Goal: Task Accomplishment & Management: Use online tool/utility

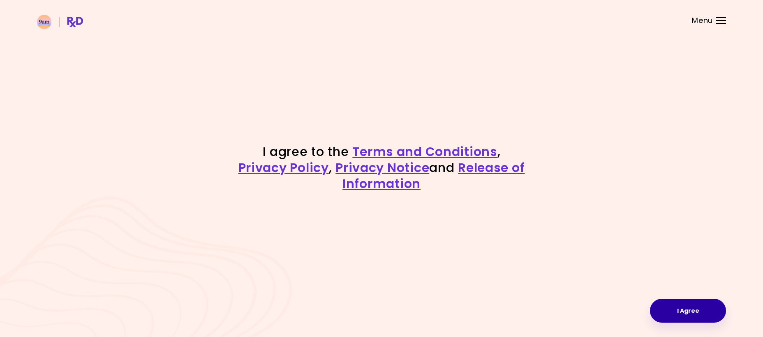
click at [675, 312] on button "I Agree" at bounding box center [688, 311] width 76 height 24
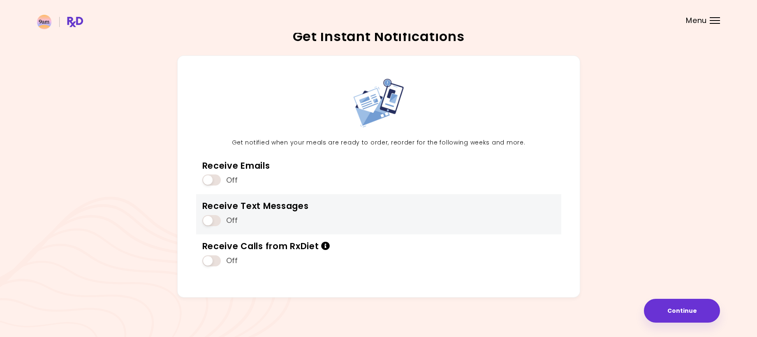
scroll to position [7, 0]
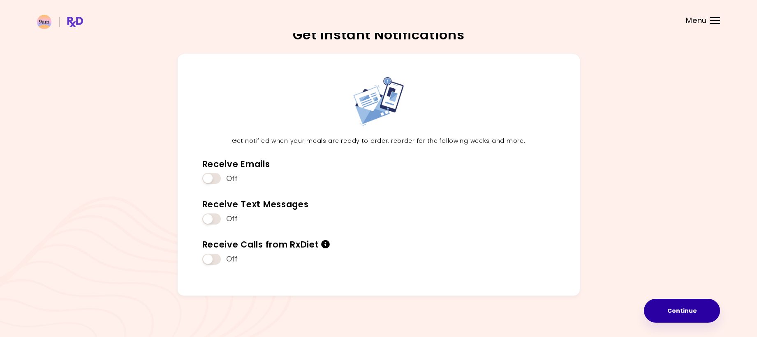
click at [665, 309] on button "Continue" at bounding box center [682, 311] width 76 height 24
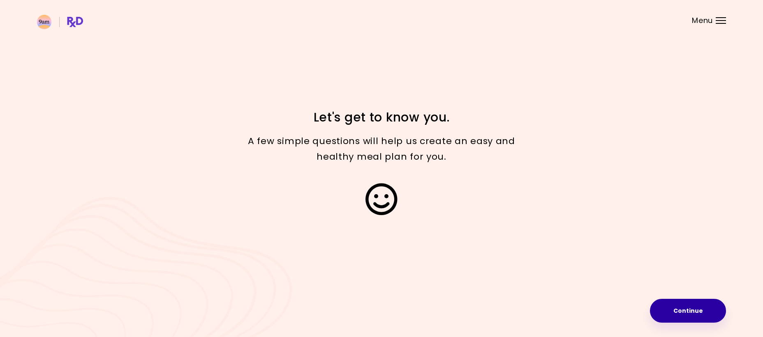
click at [669, 316] on button "Continue" at bounding box center [688, 311] width 76 height 24
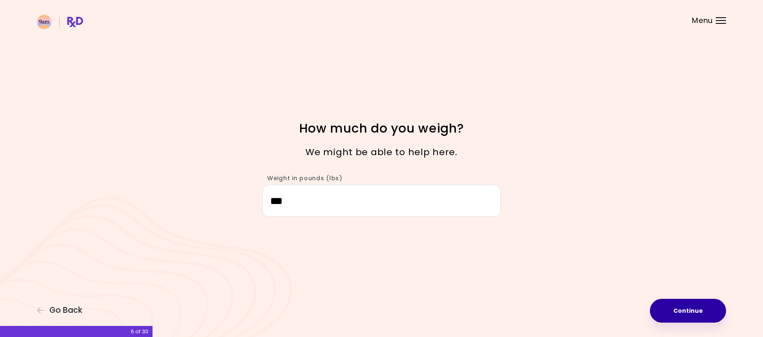
click at [666, 314] on button "Continue" at bounding box center [688, 311] width 76 height 24
select select "****"
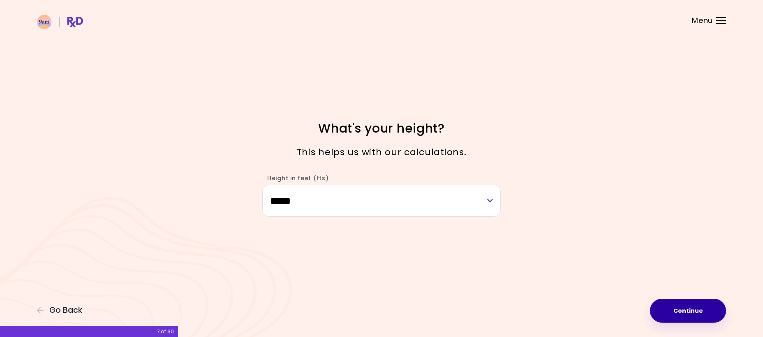
click at [666, 314] on button "Continue" at bounding box center [688, 311] width 76 height 24
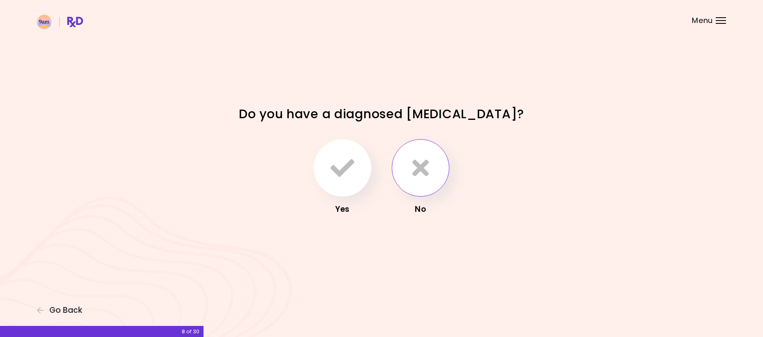
click at [431, 178] on button "button" at bounding box center [421, 168] width 58 height 58
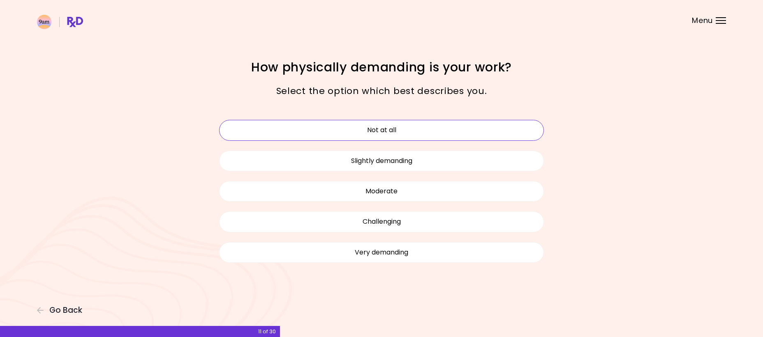
click at [411, 138] on button "Not at all" at bounding box center [381, 130] width 325 height 21
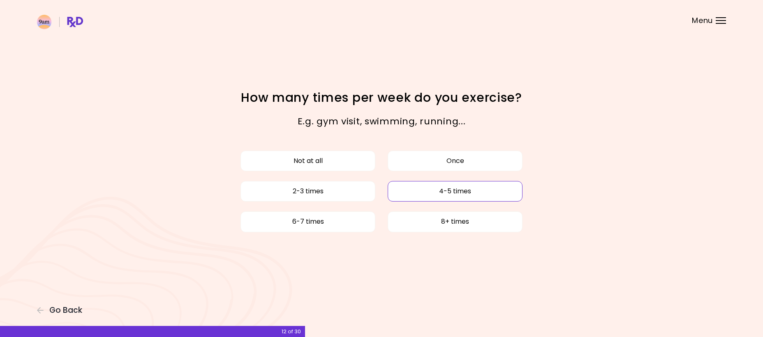
click at [437, 197] on button "4-5 times" at bounding box center [455, 191] width 135 height 21
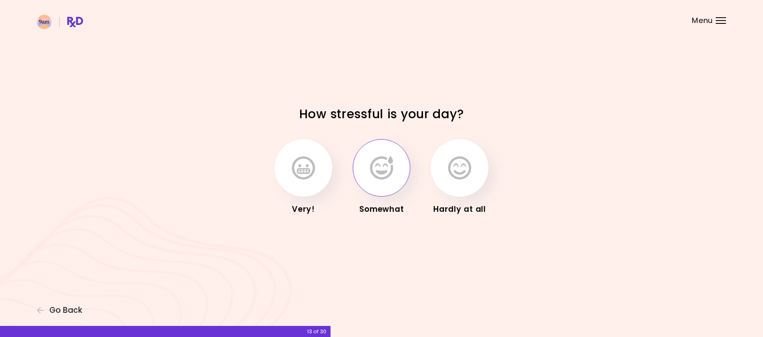
click at [389, 171] on icon "button" at bounding box center [381, 168] width 23 height 24
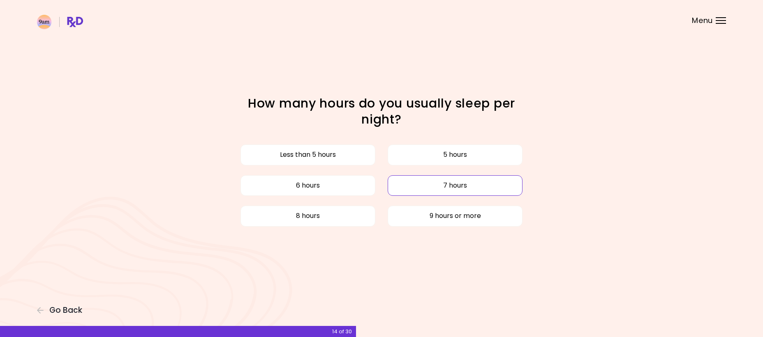
click at [427, 190] on button "7 hours" at bounding box center [455, 185] width 135 height 21
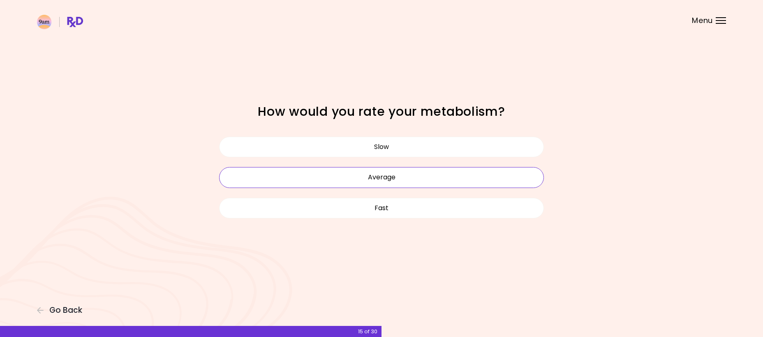
click at [415, 184] on button "Average" at bounding box center [381, 177] width 325 height 21
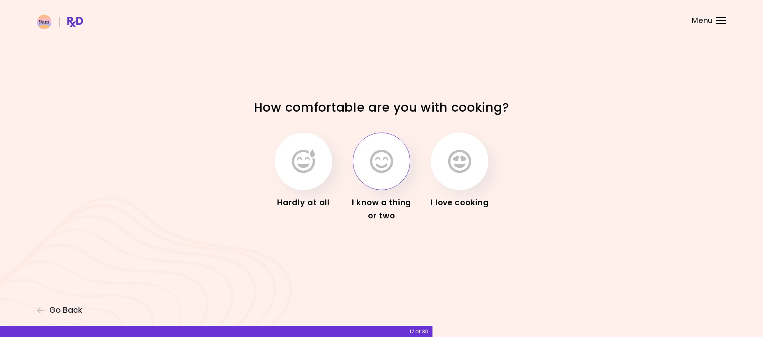
click at [392, 179] on button "button" at bounding box center [382, 162] width 58 height 58
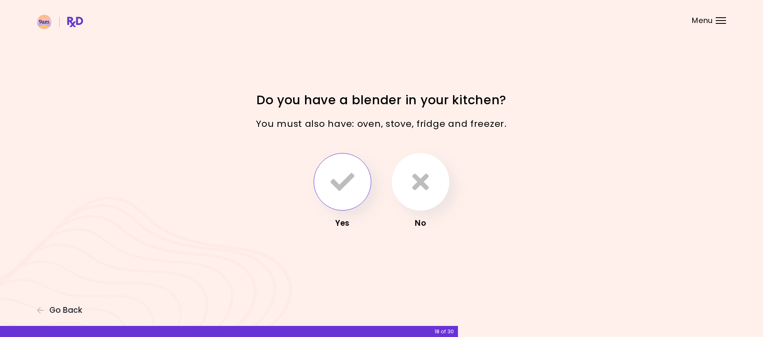
click at [336, 187] on icon "button" at bounding box center [342, 182] width 24 height 24
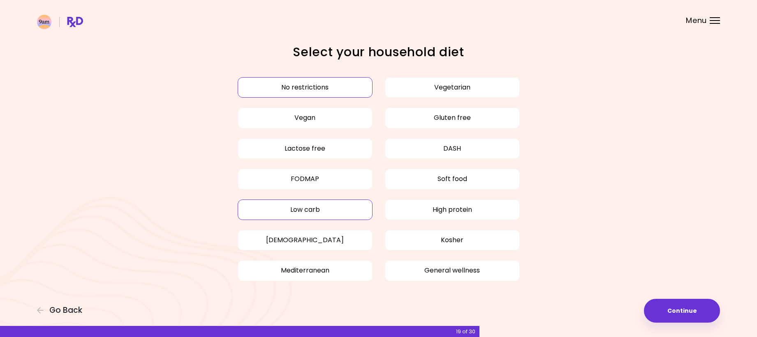
scroll to position [6, 0]
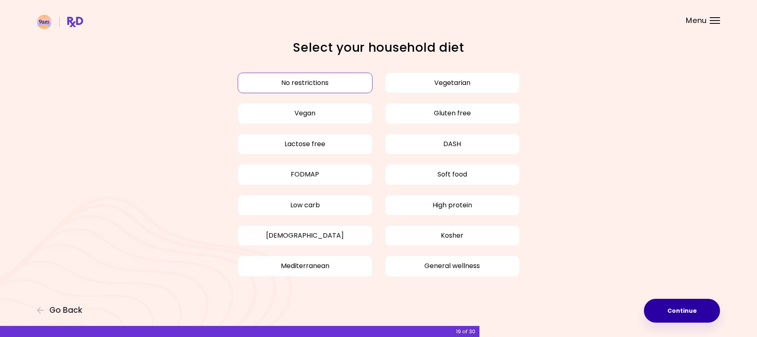
click at [655, 312] on button "Continue" at bounding box center [682, 311] width 76 height 24
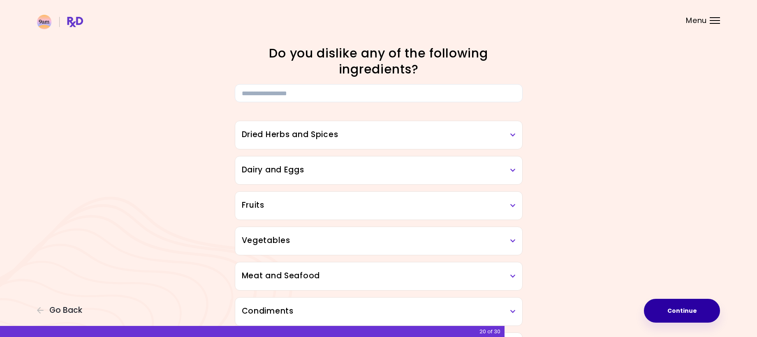
click at [374, 45] on link "Focusable invisible element" at bounding box center [378, 45] width 8 height 0
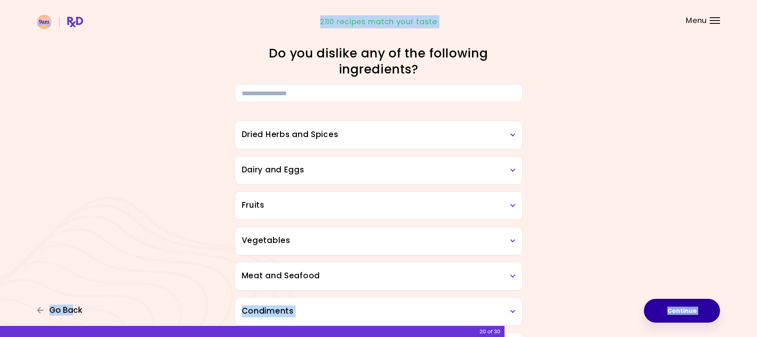
click at [65, 311] on span "Go Back" at bounding box center [65, 310] width 33 height 9
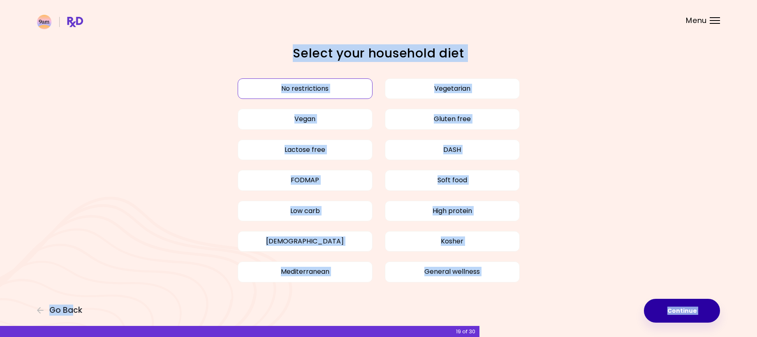
click at [681, 311] on button "Continue" at bounding box center [682, 311] width 76 height 24
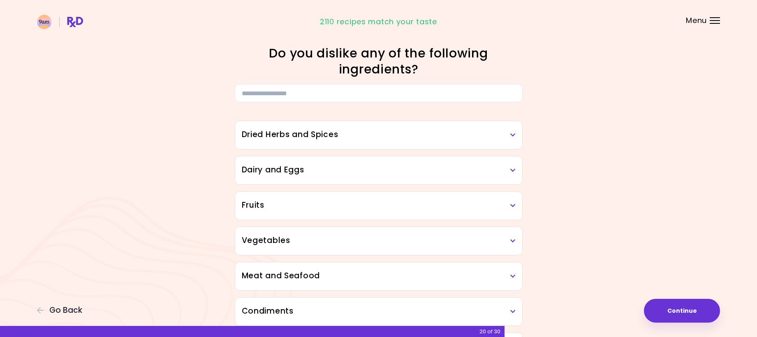
click at [480, 142] on div "Dried Herbs and Spices" at bounding box center [378, 135] width 287 height 28
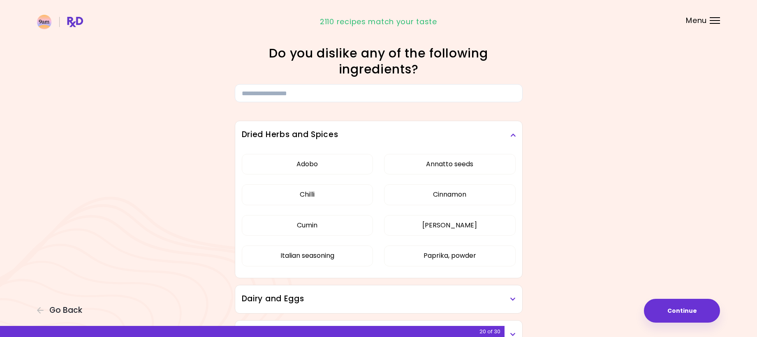
click at [460, 137] on h3 "Dried Herbs and Spices" at bounding box center [379, 135] width 274 height 12
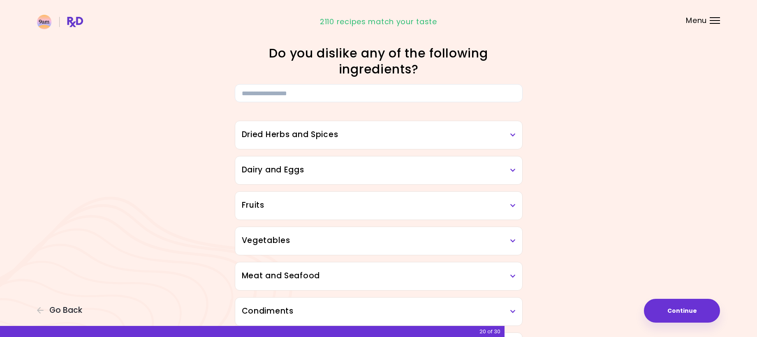
click at [460, 137] on h3 "Dried Herbs and Spices" at bounding box center [379, 135] width 274 height 12
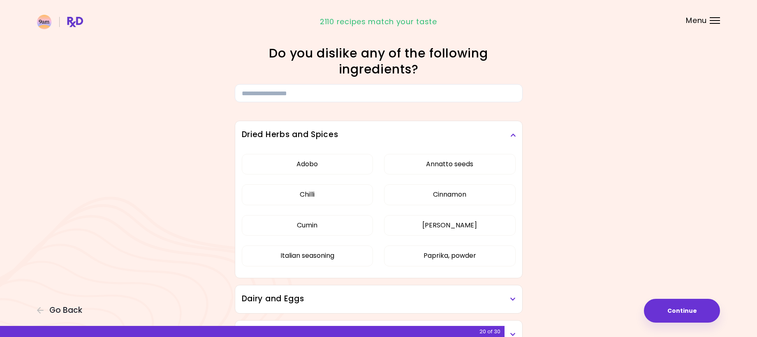
click at [460, 137] on h3 "Dried Herbs and Spices" at bounding box center [379, 135] width 274 height 12
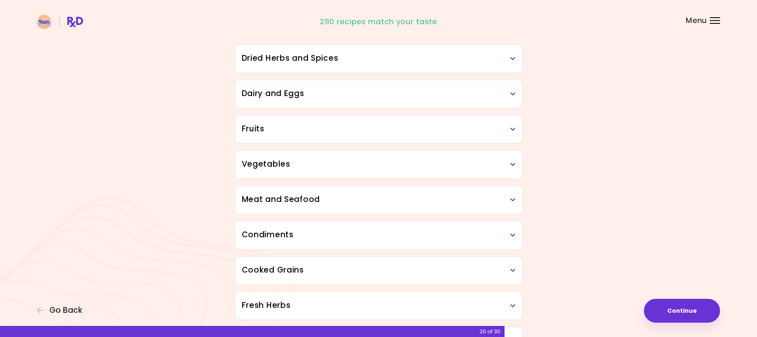
scroll to position [82, 0]
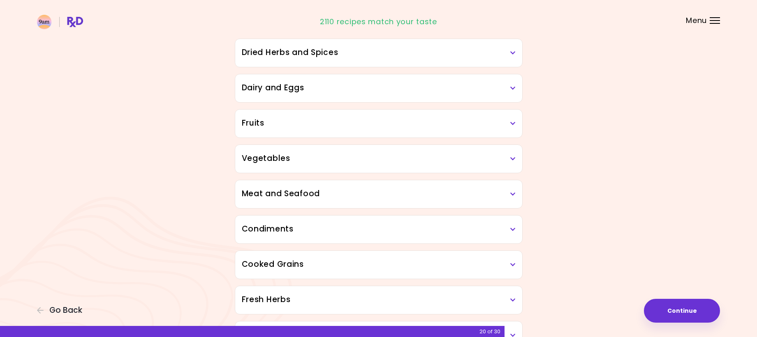
click at [388, 130] on div "Fruits" at bounding box center [378, 124] width 287 height 28
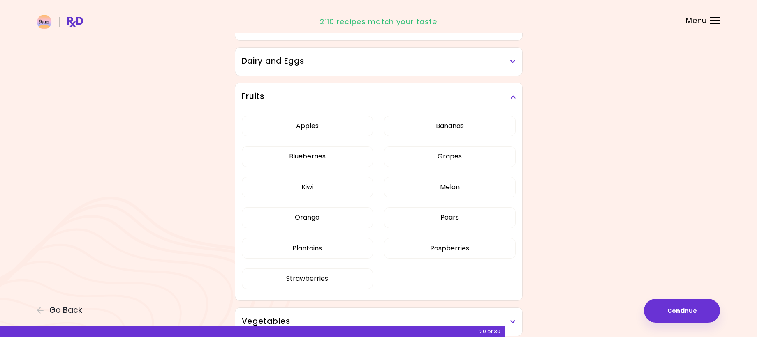
scroll to position [123, 0]
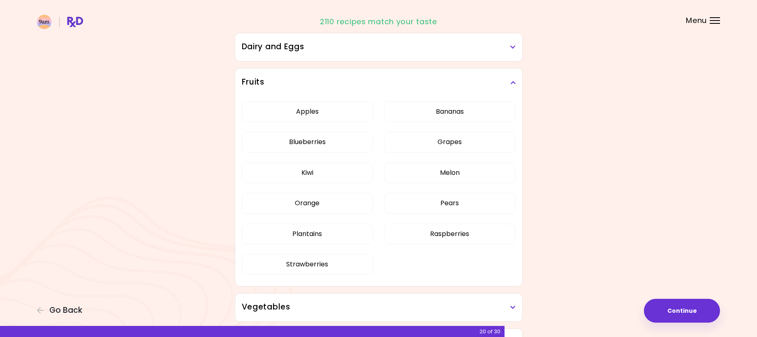
click at [363, 81] on h3 "Fruits" at bounding box center [379, 82] width 274 height 12
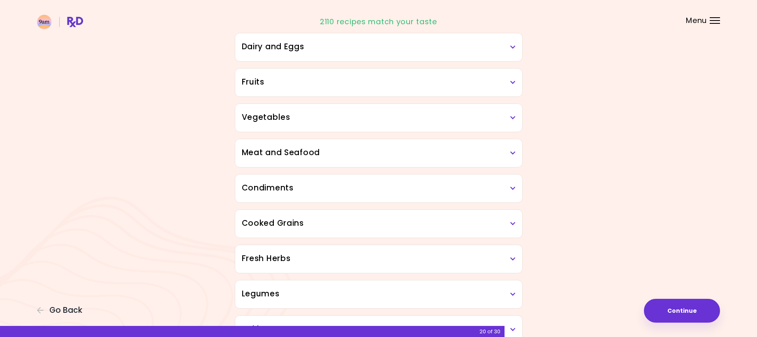
click at [342, 116] on h3 "Vegetables" at bounding box center [379, 118] width 274 height 12
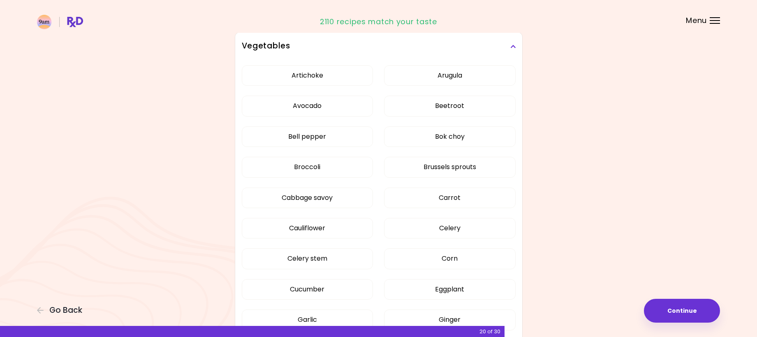
scroll to position [205, 0]
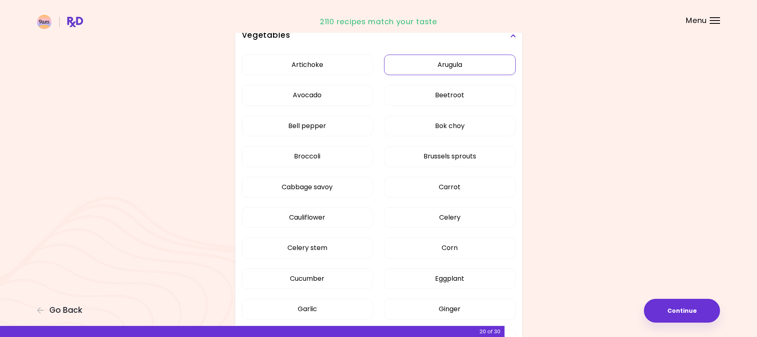
click at [443, 70] on button "Arugula" at bounding box center [449, 65] width 131 height 21
click at [434, 98] on button "Beetroot" at bounding box center [449, 95] width 131 height 21
click at [300, 102] on button "Avocado" at bounding box center [307, 95] width 131 height 21
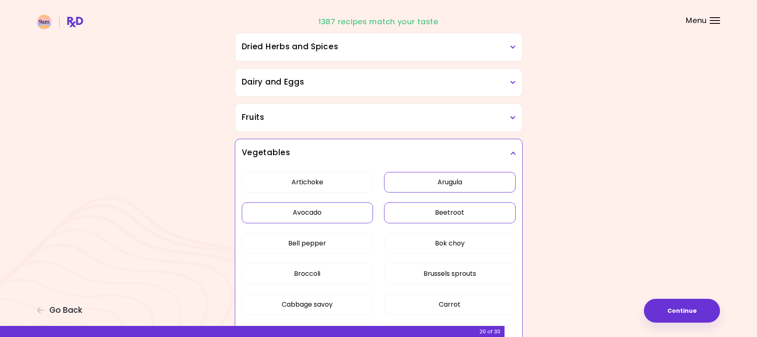
scroll to position [164, 0]
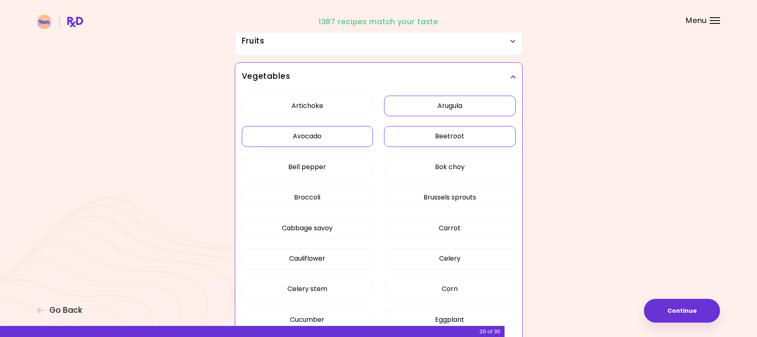
click at [452, 136] on button "Beetroot" at bounding box center [449, 136] width 131 height 21
click at [409, 106] on button "Arugula" at bounding box center [449, 106] width 131 height 21
click at [317, 196] on button "Broccoli" at bounding box center [307, 197] width 131 height 21
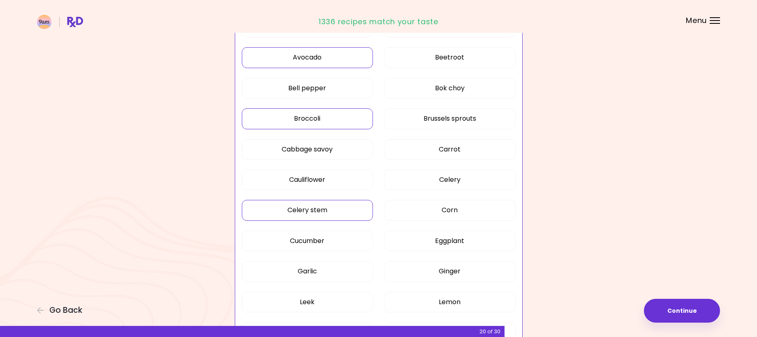
scroll to position [247, 0]
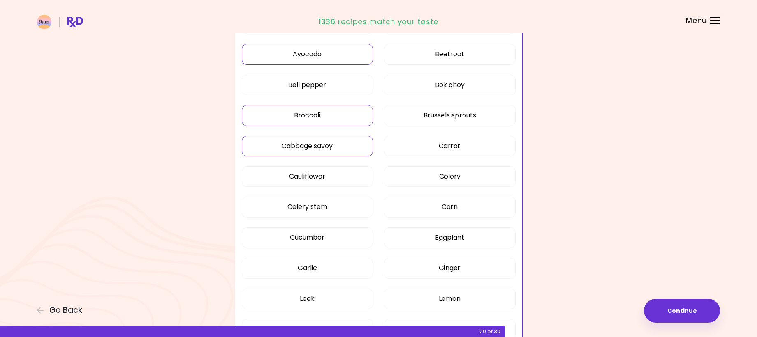
click at [356, 153] on button "Cabbage savoy" at bounding box center [307, 146] width 131 height 21
click at [342, 175] on button "Cauliflower" at bounding box center [307, 176] width 131 height 21
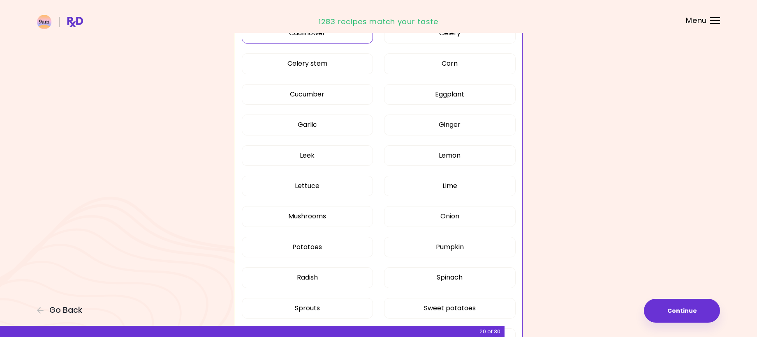
scroll to position [411, 0]
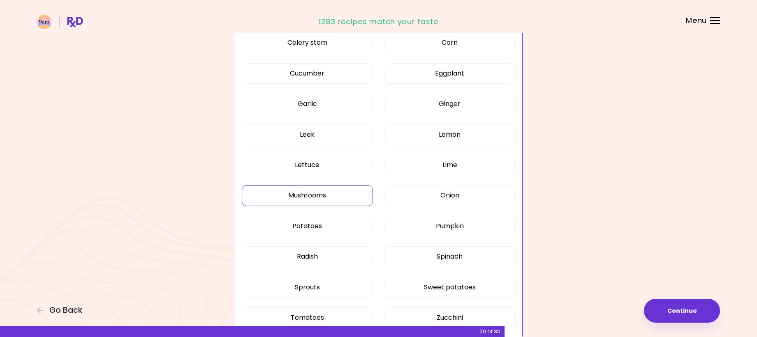
click at [325, 193] on button "Mushrooms" at bounding box center [307, 195] width 131 height 21
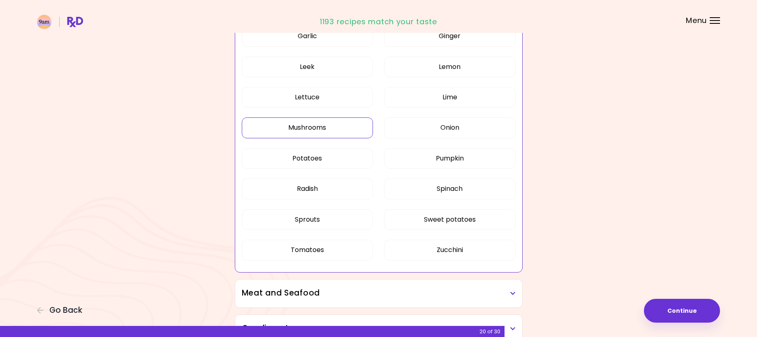
scroll to position [493, 0]
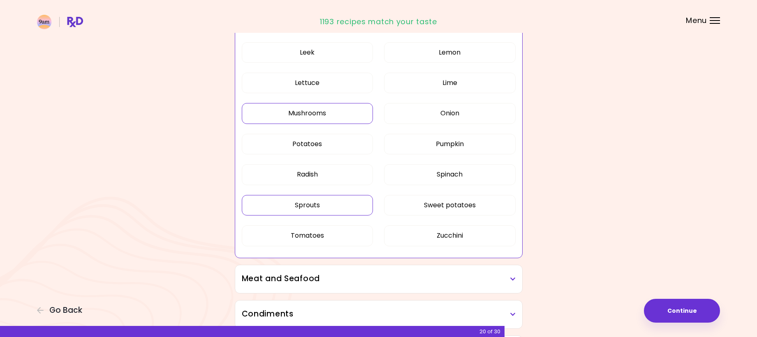
click at [344, 207] on button "Sprouts" at bounding box center [307, 205] width 131 height 21
click at [456, 233] on button "Zucchini" at bounding box center [449, 236] width 131 height 21
click at [326, 232] on button "Tomatoes" at bounding box center [307, 236] width 131 height 21
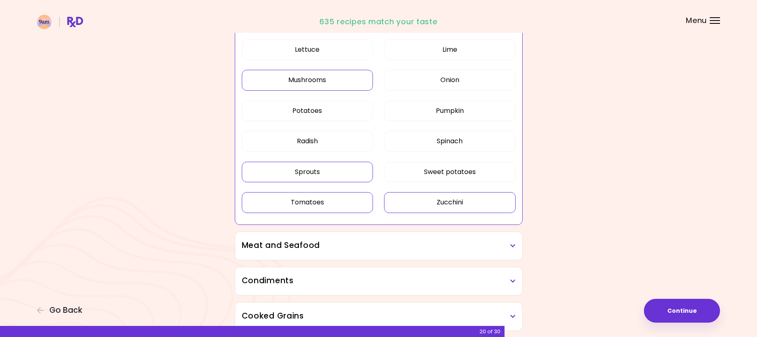
scroll to position [575, 0]
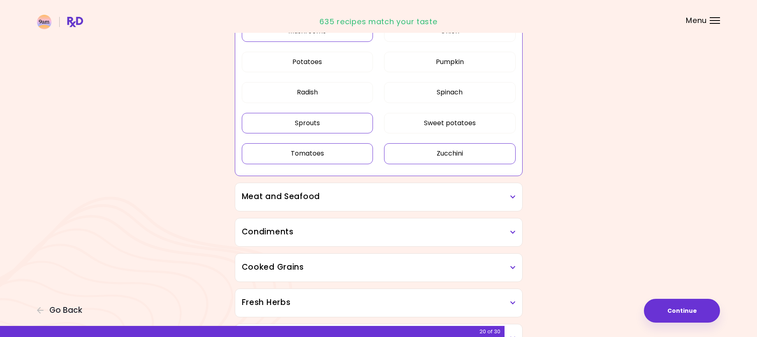
click at [408, 157] on button "Zucchini" at bounding box center [449, 153] width 131 height 21
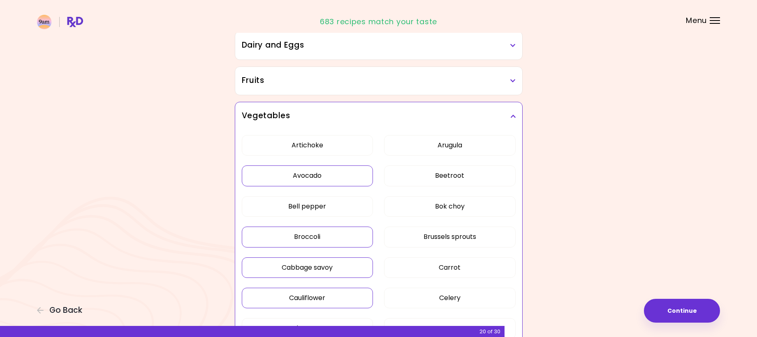
scroll to position [123, 0]
click at [424, 235] on button "Brussels sprouts" at bounding box center [449, 238] width 131 height 21
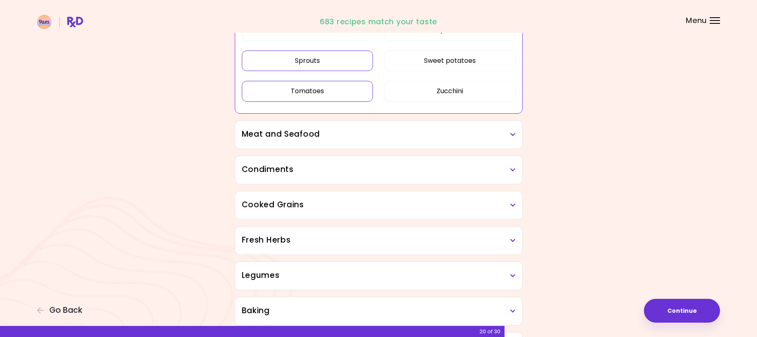
scroll to position [657, 0]
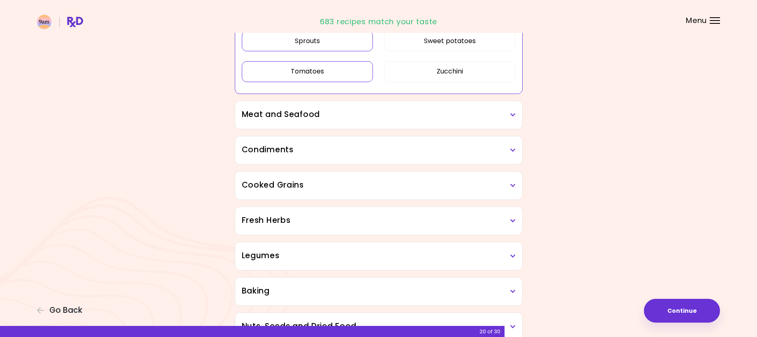
click at [377, 119] on h3 "Meat and Seafood" at bounding box center [379, 115] width 274 height 12
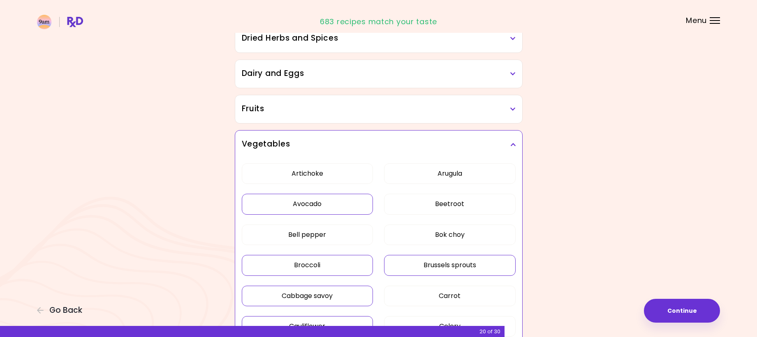
scroll to position [82, 0]
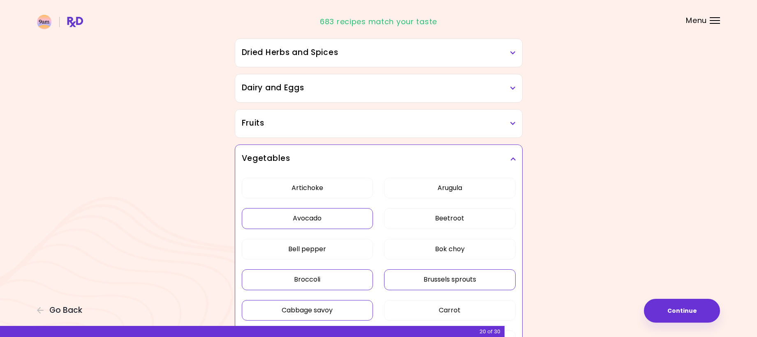
click at [383, 156] on h3 "Vegetables" at bounding box center [379, 159] width 274 height 12
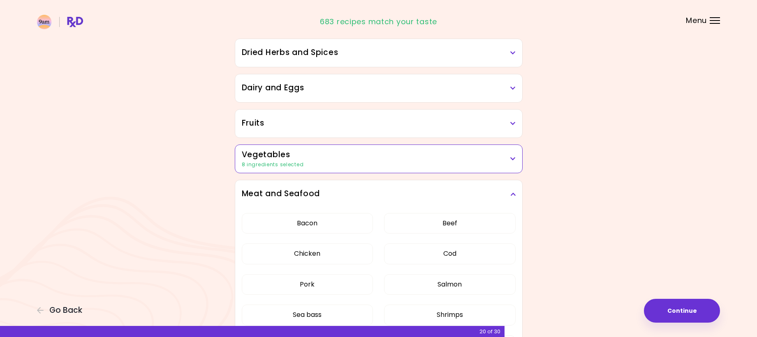
click at [375, 190] on h3 "Meat and Seafood" at bounding box center [379, 194] width 274 height 12
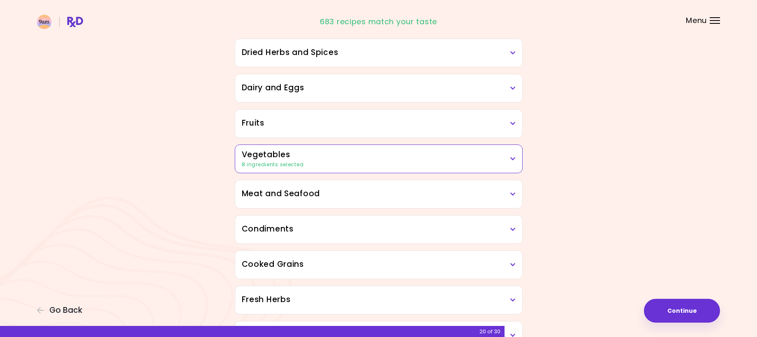
scroll to position [123, 0]
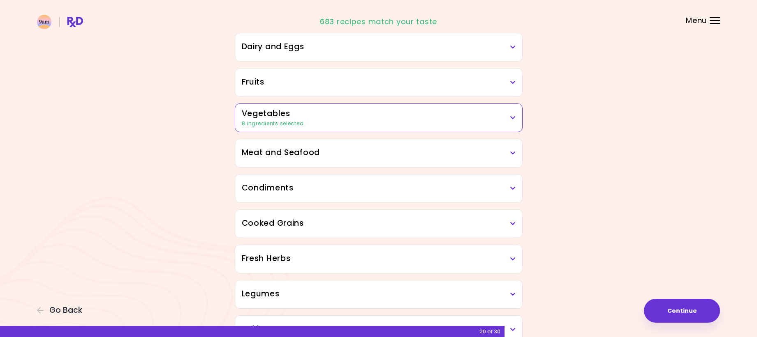
click at [375, 187] on h3 "Condiments" at bounding box center [379, 188] width 274 height 12
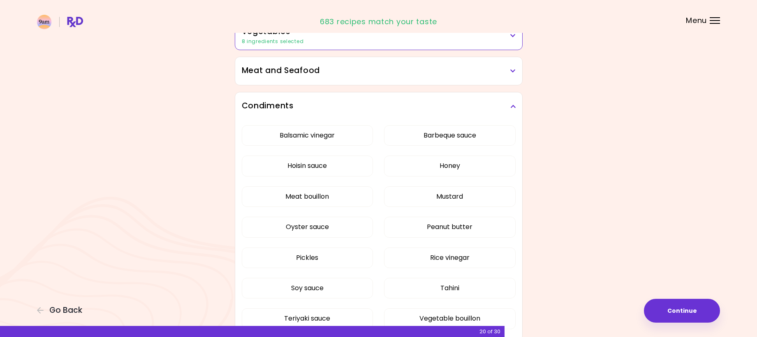
scroll to position [247, 0]
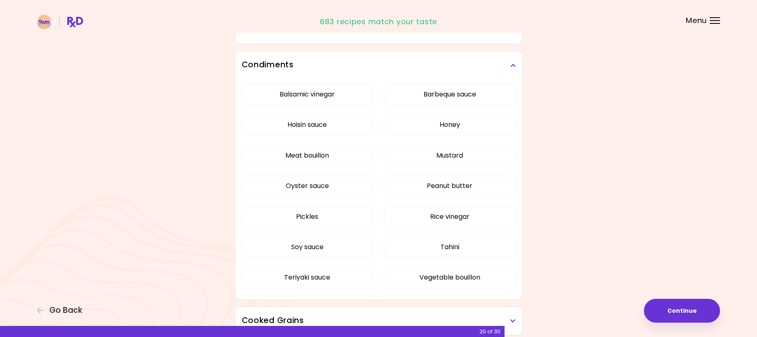
click at [369, 58] on div "Condiments" at bounding box center [378, 65] width 287 height 28
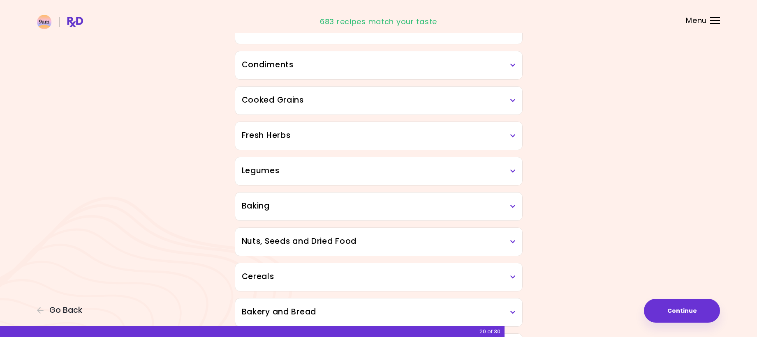
click at [363, 98] on h3 "Cooked Grains" at bounding box center [379, 101] width 274 height 12
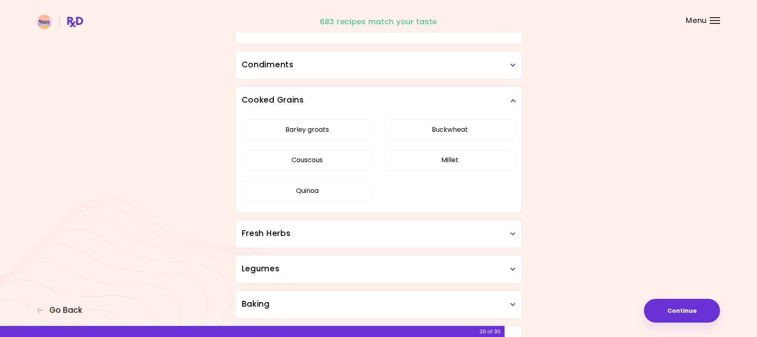
click at [363, 98] on h3 "Cooked Grains" at bounding box center [379, 101] width 274 height 12
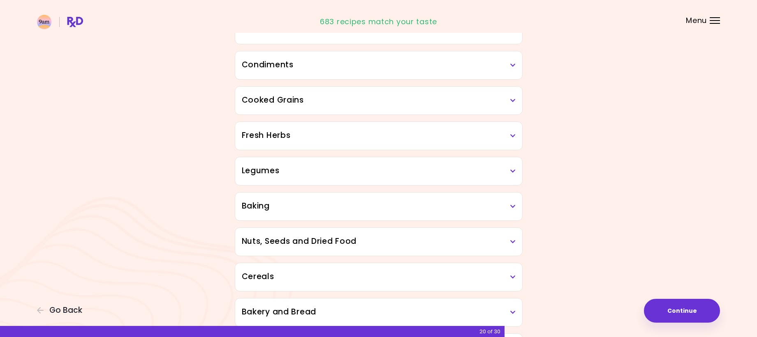
click at [357, 133] on h3 "Fresh Herbs" at bounding box center [379, 136] width 274 height 12
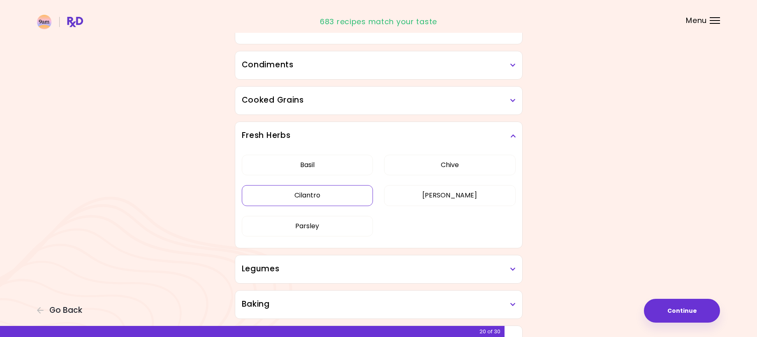
click at [311, 194] on button "Cilantro" at bounding box center [307, 195] width 131 height 21
click at [378, 129] on div "Fresh Herbs" at bounding box center [378, 136] width 287 height 28
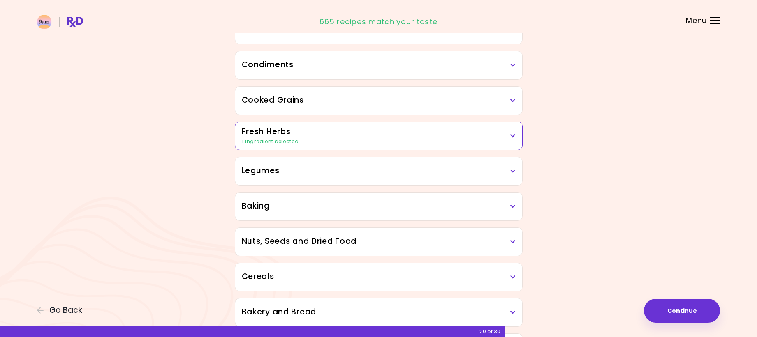
click at [352, 171] on h3 "Legumes" at bounding box center [379, 171] width 274 height 12
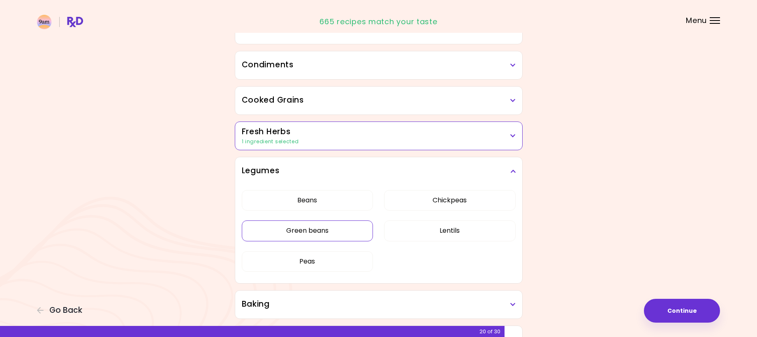
click at [336, 233] on button "Green beans" at bounding box center [307, 231] width 131 height 21
click at [342, 258] on button "Peas" at bounding box center [307, 261] width 131 height 21
click at [399, 168] on h3 "Legumes" at bounding box center [379, 171] width 274 height 12
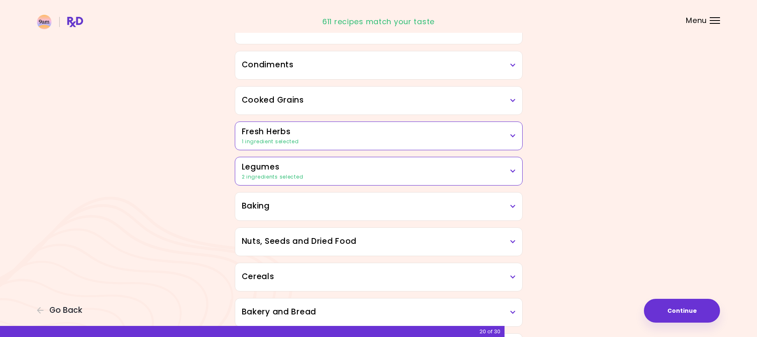
click at [353, 218] on div "Baking" at bounding box center [378, 207] width 287 height 28
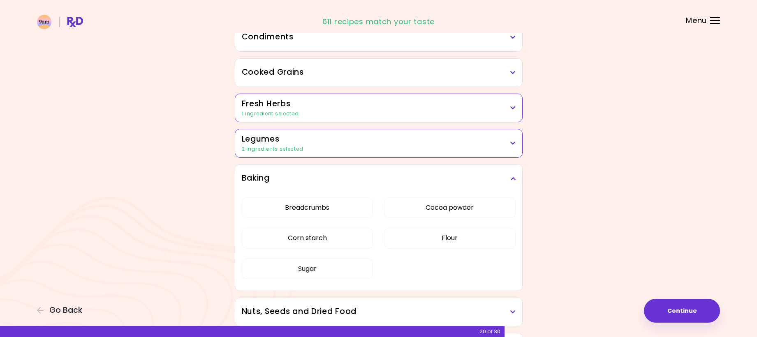
scroll to position [288, 0]
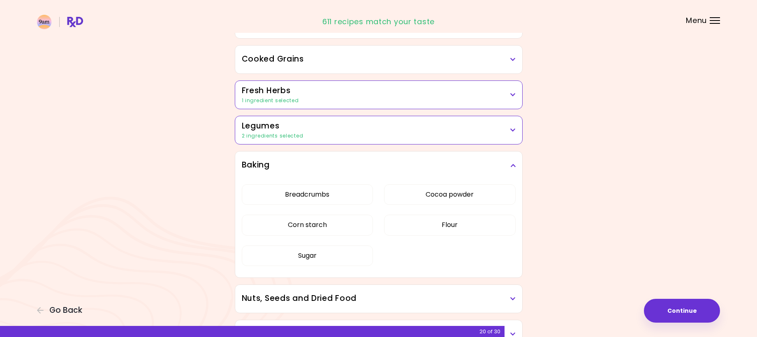
click at [367, 166] on h3 "Baking" at bounding box center [379, 165] width 274 height 12
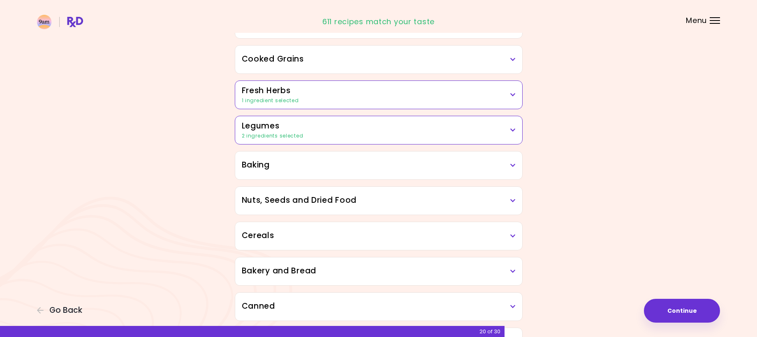
click at [357, 203] on h3 "Nuts, Seeds and Dried Food" at bounding box center [379, 201] width 274 height 12
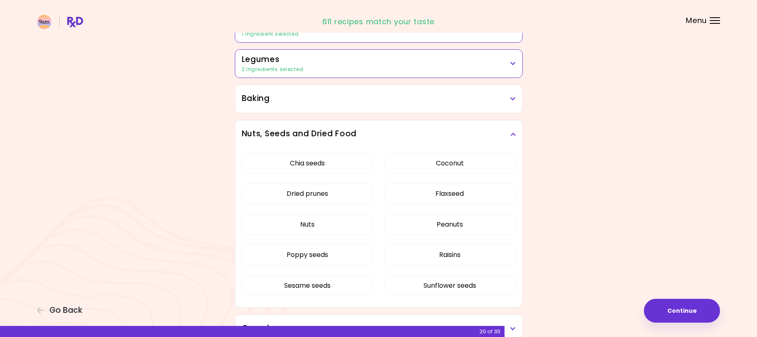
scroll to position [370, 0]
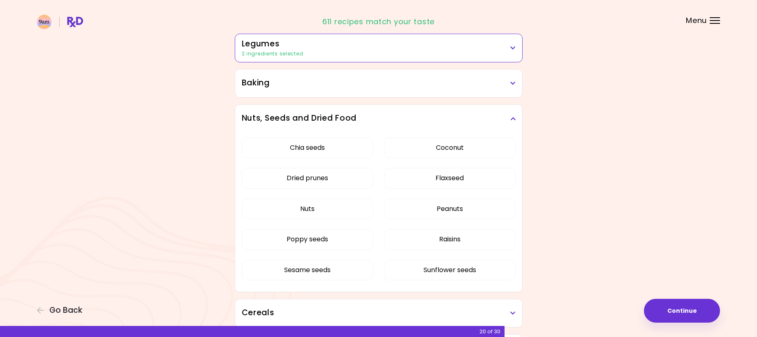
click at [378, 122] on h3 "Nuts, Seeds and Dried Food" at bounding box center [379, 119] width 274 height 12
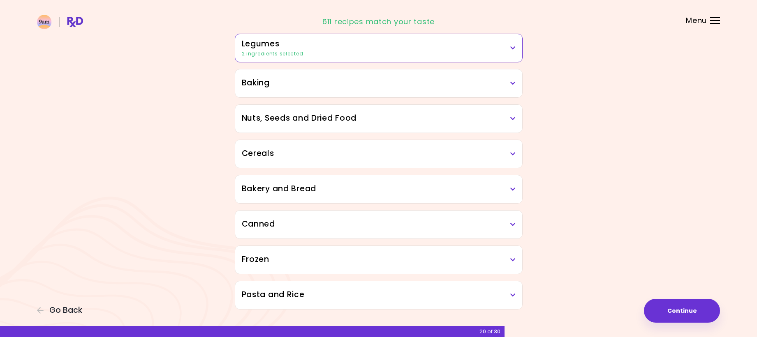
click at [361, 152] on h3 "Cereals" at bounding box center [379, 154] width 274 height 12
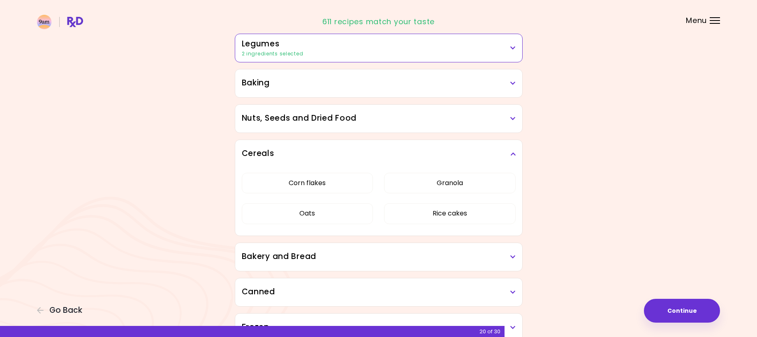
click at [361, 152] on h3 "Cereals" at bounding box center [379, 154] width 274 height 12
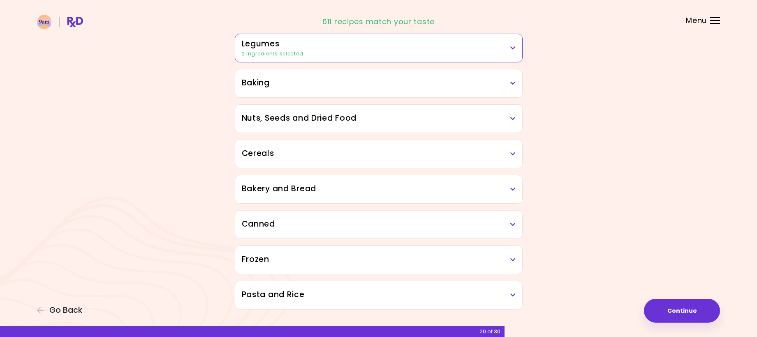
click at [332, 194] on h3 "Bakery and Bread" at bounding box center [379, 189] width 274 height 12
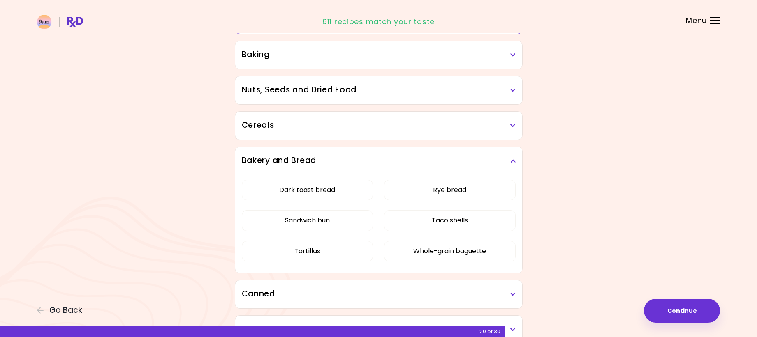
scroll to position [411, 0]
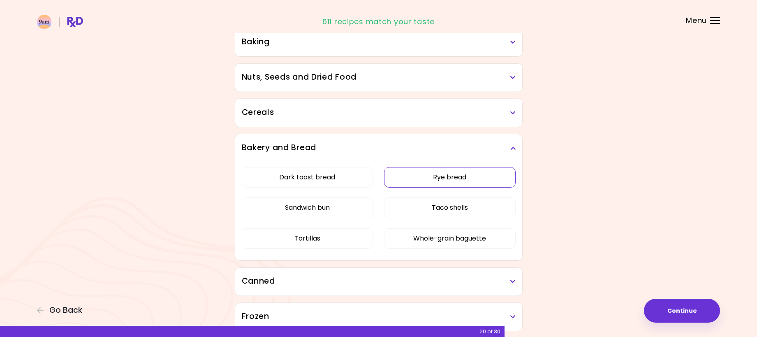
click at [433, 179] on button "Rye bread" at bounding box center [449, 177] width 131 height 21
click at [367, 146] on h3 "Bakery and Bread" at bounding box center [379, 148] width 274 height 12
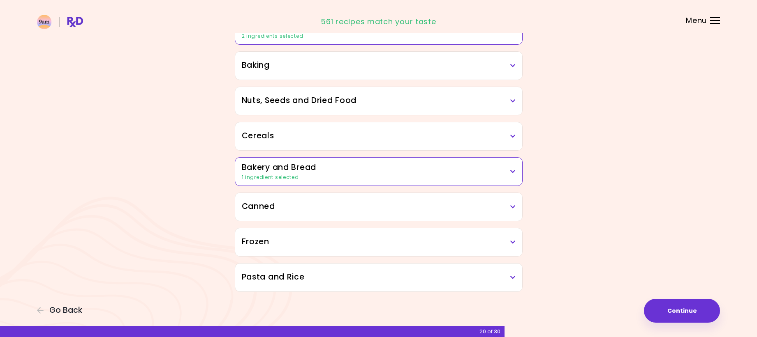
click at [355, 206] on h3 "Canned" at bounding box center [379, 207] width 274 height 12
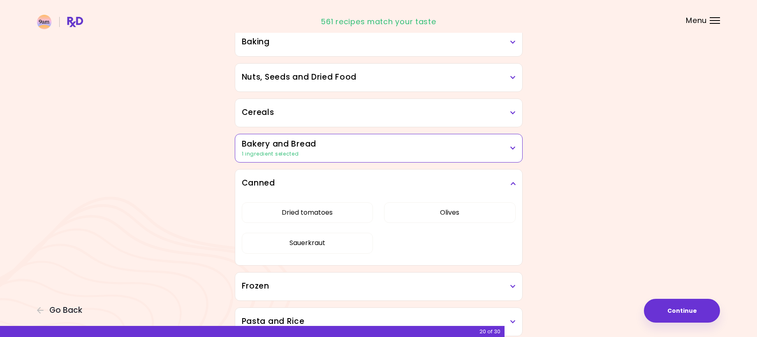
drag, startPoint x: 355, startPoint y: 215, endPoint x: 351, endPoint y: 225, distance: 11.3
click at [355, 215] on button "Dried tomatoes" at bounding box center [307, 213] width 131 height 21
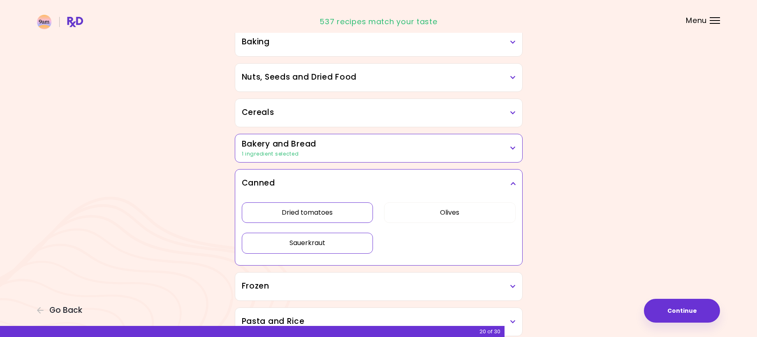
click at [343, 242] on button "Sauerkraut" at bounding box center [307, 243] width 131 height 21
click at [358, 182] on h3 "Canned" at bounding box center [379, 184] width 274 height 12
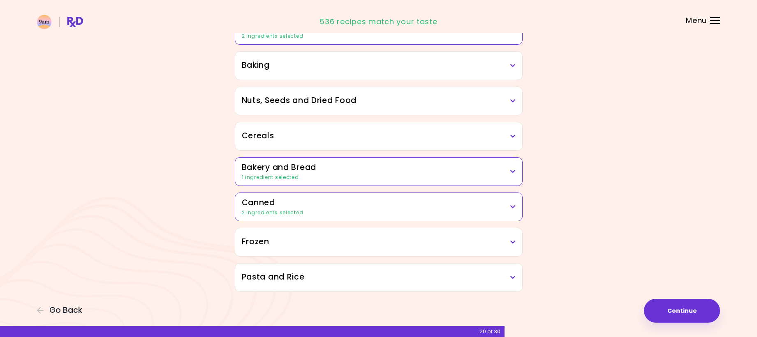
scroll to position [388, 0]
click at [358, 243] on h3 "Frozen" at bounding box center [379, 242] width 274 height 12
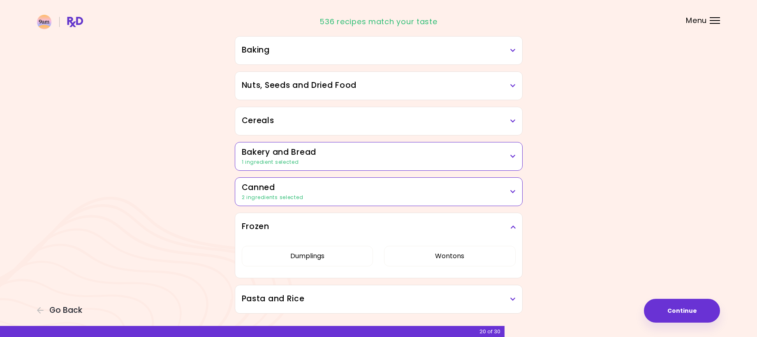
scroll to position [411, 0]
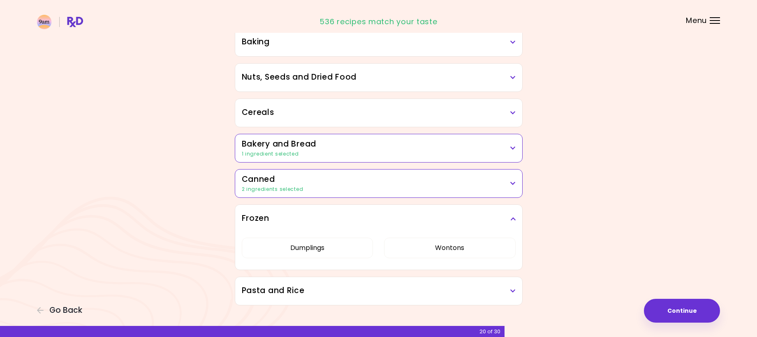
click at [344, 279] on div "Pasta and Rice" at bounding box center [378, 291] width 287 height 28
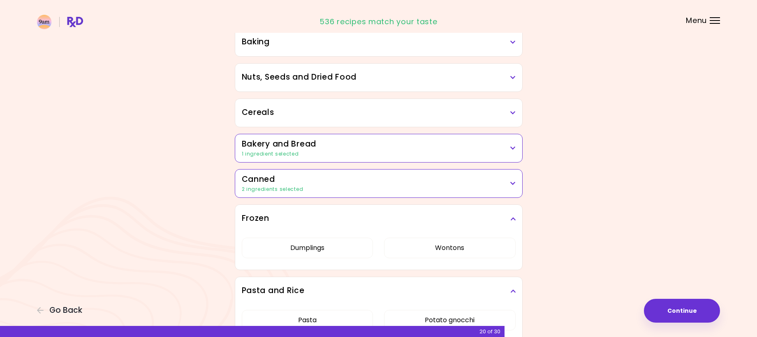
click at [362, 213] on h3 "Frozen" at bounding box center [379, 219] width 274 height 12
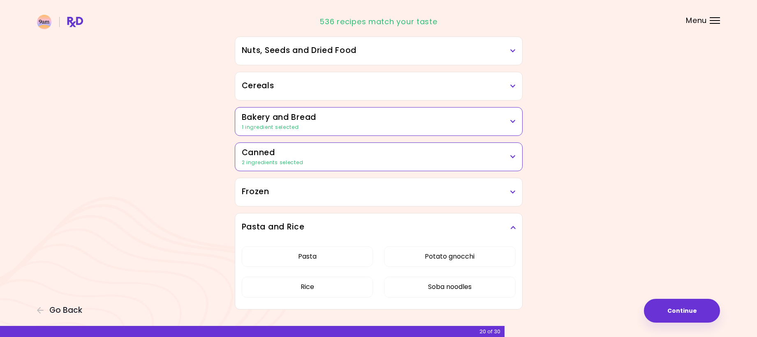
scroll to position [455, 0]
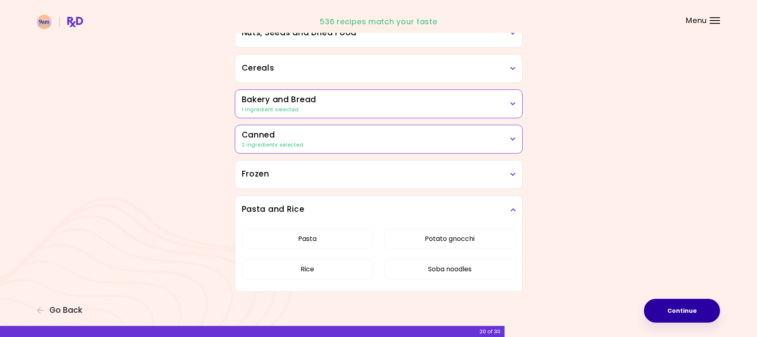
click at [693, 316] on button "Continue" at bounding box center [682, 311] width 76 height 24
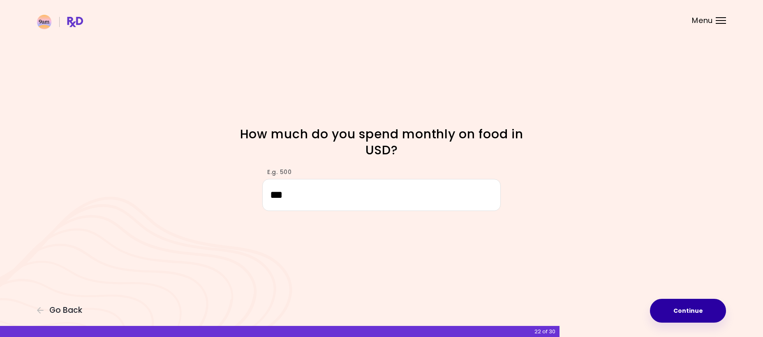
type input "***"
click at [664, 308] on button "Continue" at bounding box center [688, 311] width 76 height 24
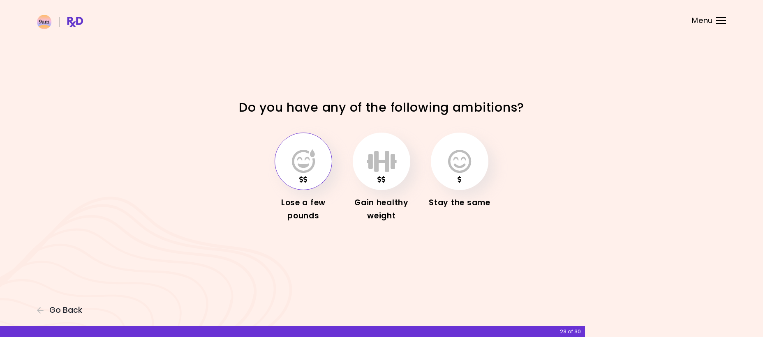
click at [317, 158] on button "button" at bounding box center [303, 162] width 58 height 58
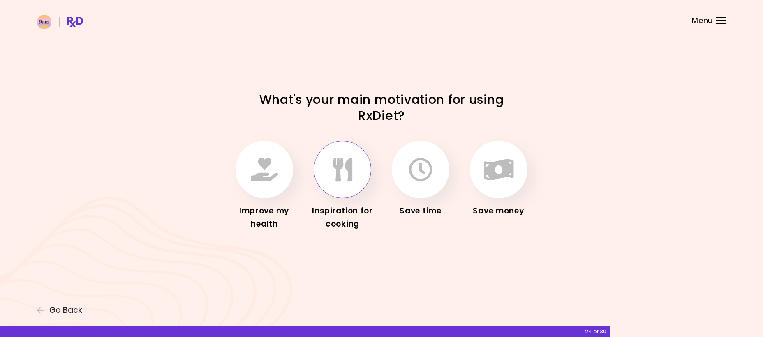
click at [351, 184] on button "button" at bounding box center [343, 170] width 58 height 58
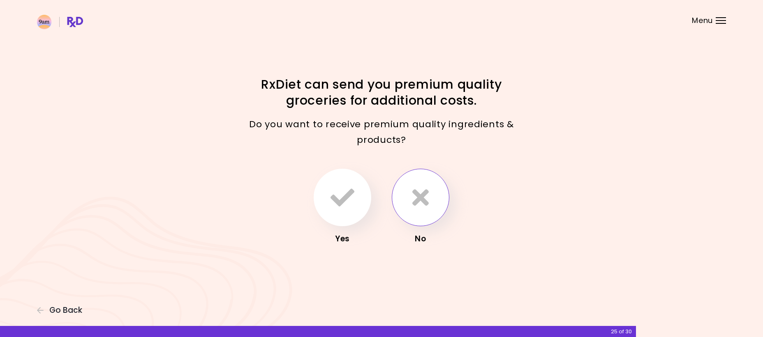
click at [428, 196] on icon "button" at bounding box center [420, 198] width 16 height 24
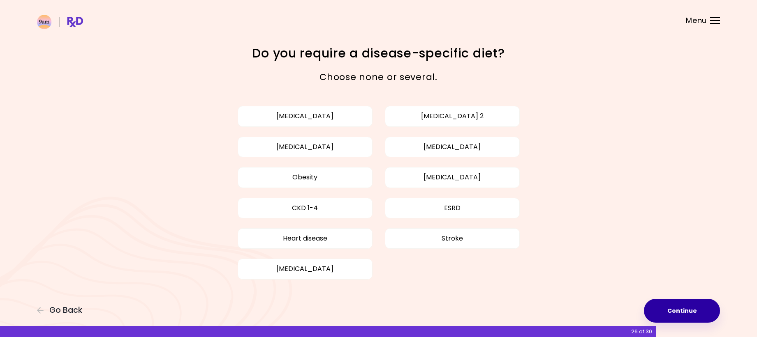
click at [681, 316] on button "Continue" at bounding box center [682, 311] width 76 height 24
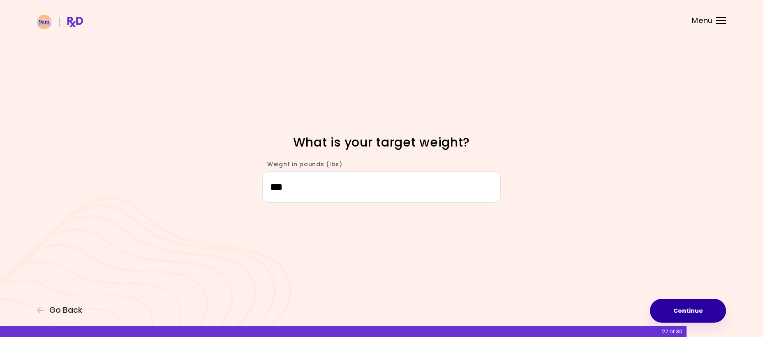
type input "***"
click at [696, 306] on button "Continue" at bounding box center [688, 311] width 76 height 24
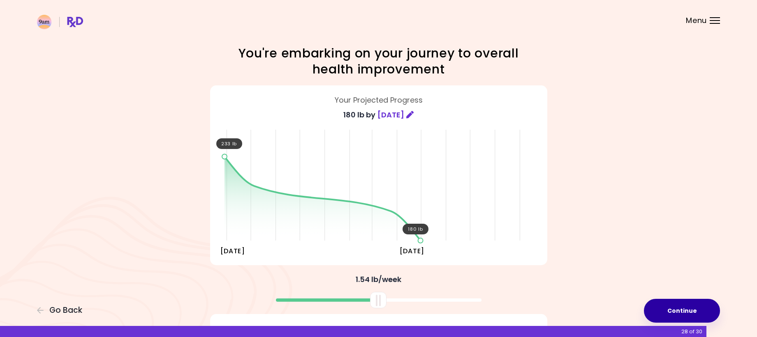
click at [672, 309] on button "Continue" at bounding box center [682, 311] width 76 height 24
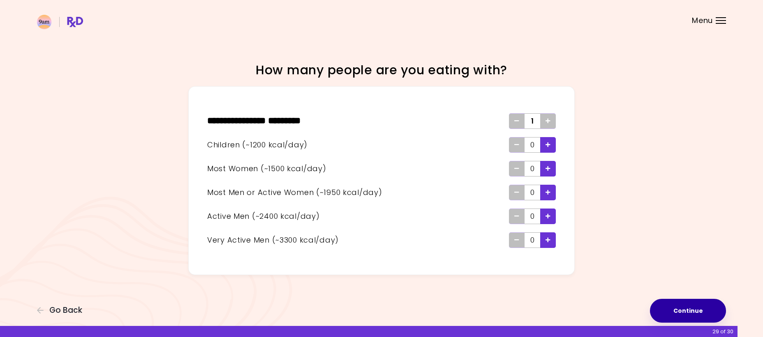
click at [708, 313] on button "Continue" at bounding box center [688, 311] width 76 height 24
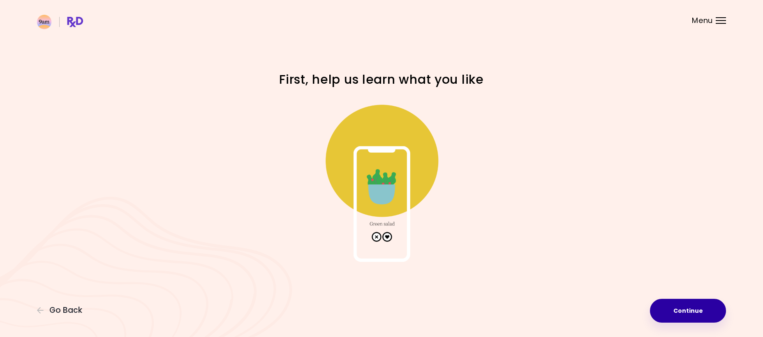
click at [667, 306] on button "Continue" at bounding box center [688, 311] width 76 height 24
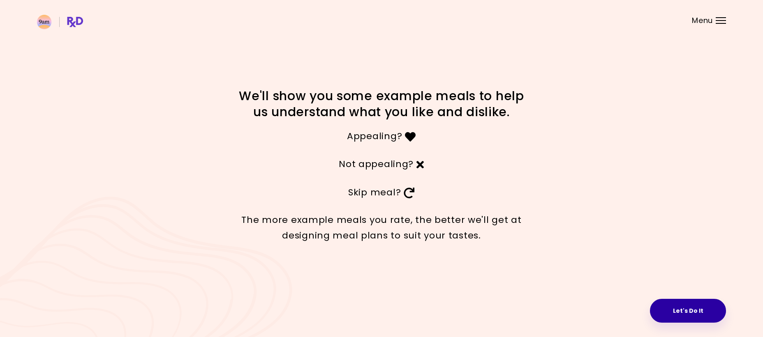
click at [701, 314] on button "Let's Do It" at bounding box center [688, 311] width 76 height 24
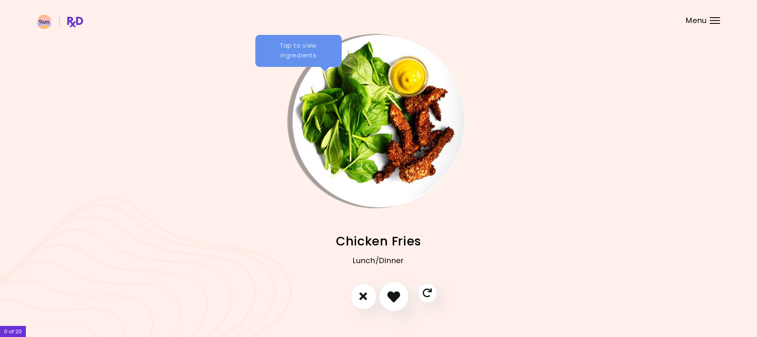
click at [392, 296] on icon "I like this recipe" at bounding box center [393, 296] width 13 height 13
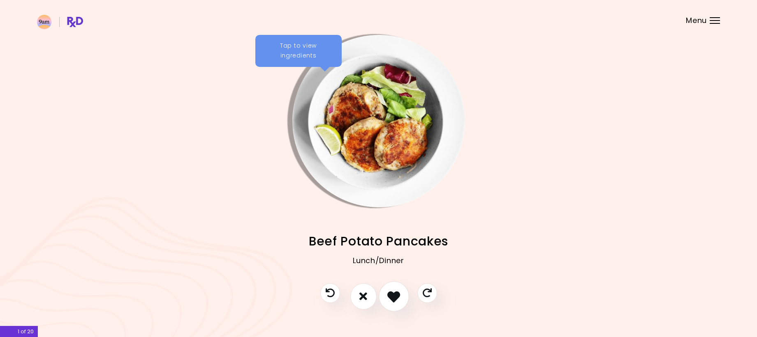
click at [392, 296] on icon "I like this recipe" at bounding box center [393, 296] width 13 height 13
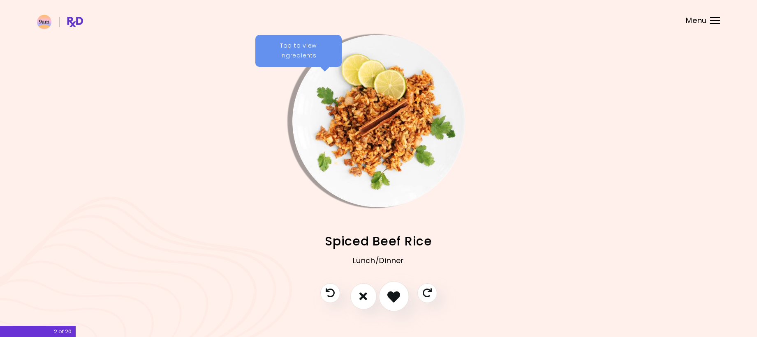
click at [392, 296] on icon "I like this recipe" at bounding box center [393, 296] width 13 height 13
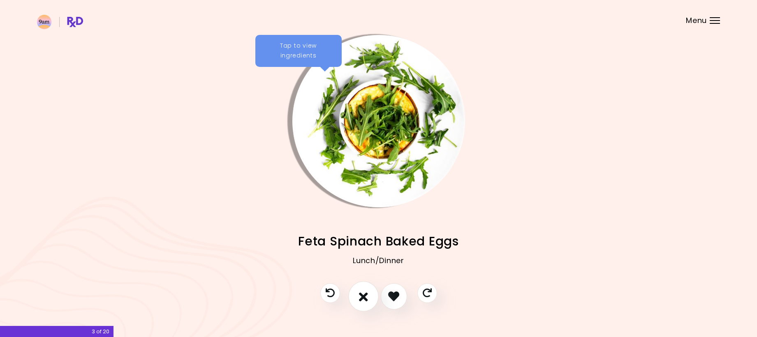
click at [362, 295] on icon "I don't like this recipe" at bounding box center [363, 296] width 9 height 13
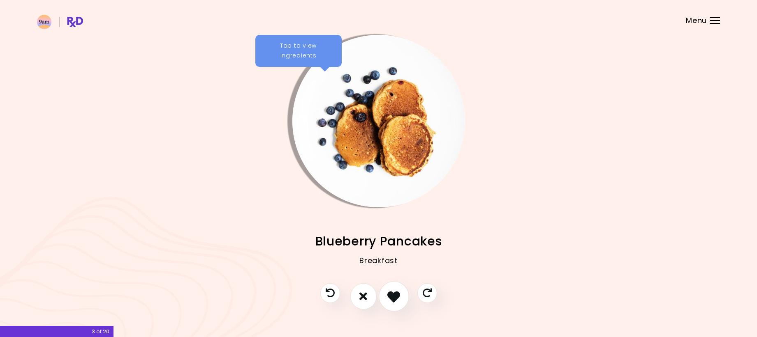
click at [393, 296] on icon "I like this recipe" at bounding box center [393, 296] width 13 height 13
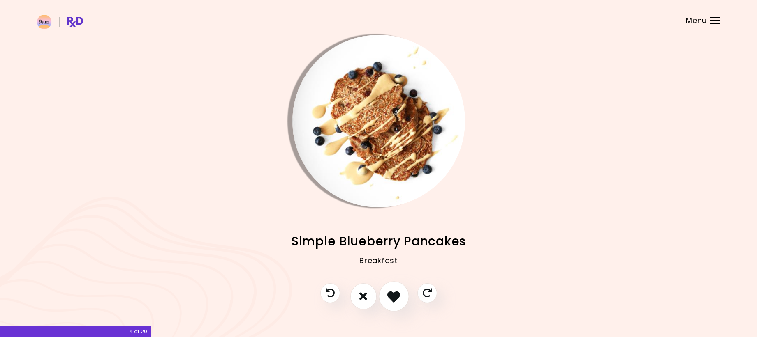
click at [393, 296] on icon "I like this recipe" at bounding box center [393, 296] width 13 height 13
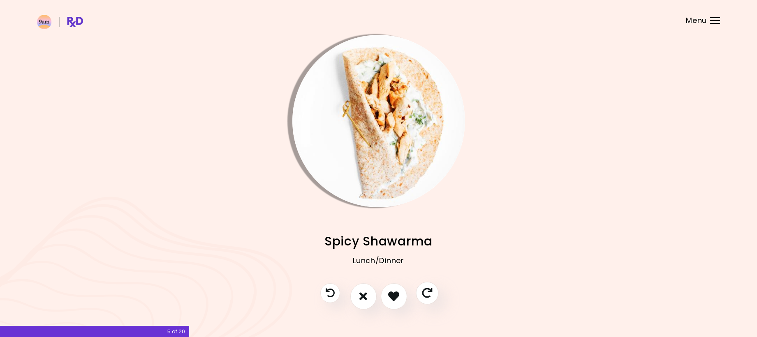
click at [425, 294] on icon "Skip" at bounding box center [427, 293] width 10 height 10
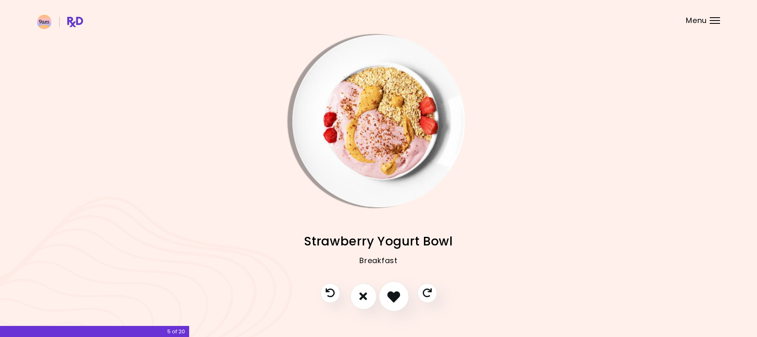
click at [391, 293] on icon "I like this recipe" at bounding box center [393, 296] width 13 height 13
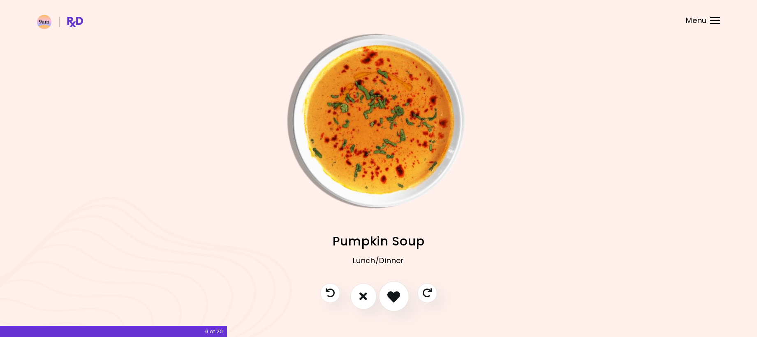
click at [391, 293] on icon "I like this recipe" at bounding box center [393, 296] width 13 height 13
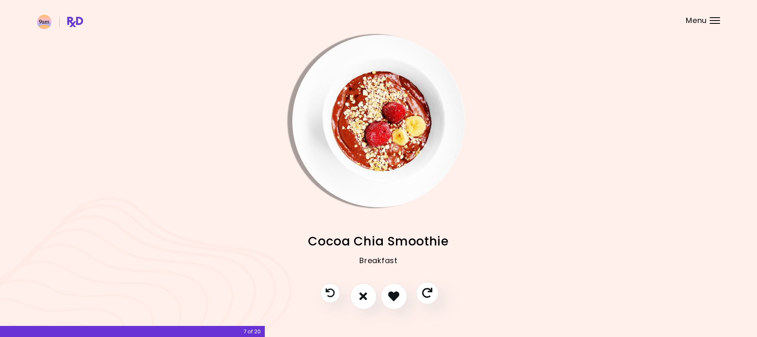
click at [433, 295] on button "Skip" at bounding box center [426, 293] width 23 height 23
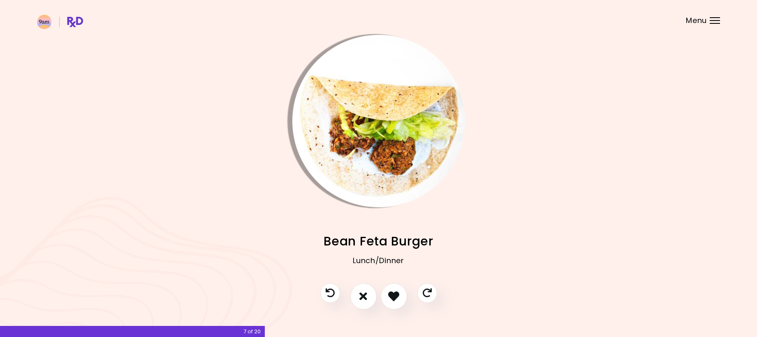
click at [692, 19] on span "Menu" at bounding box center [695, 20] width 21 height 7
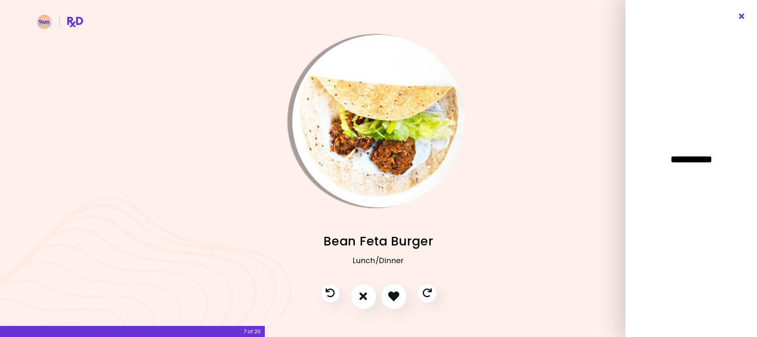
click at [743, 16] on icon "Close" at bounding box center [742, 17] width 8 height 6
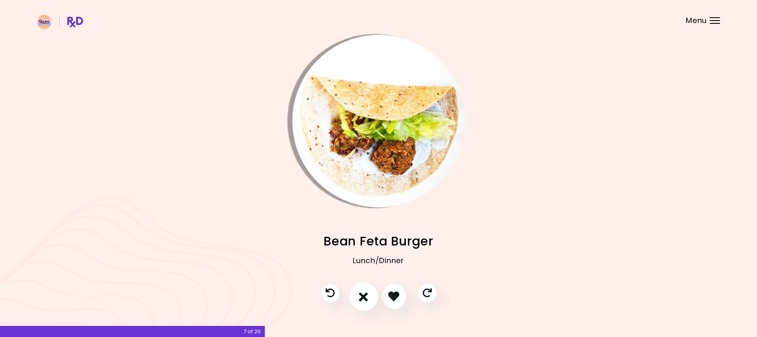
click at [362, 298] on icon "I don't like this recipe" at bounding box center [363, 296] width 9 height 13
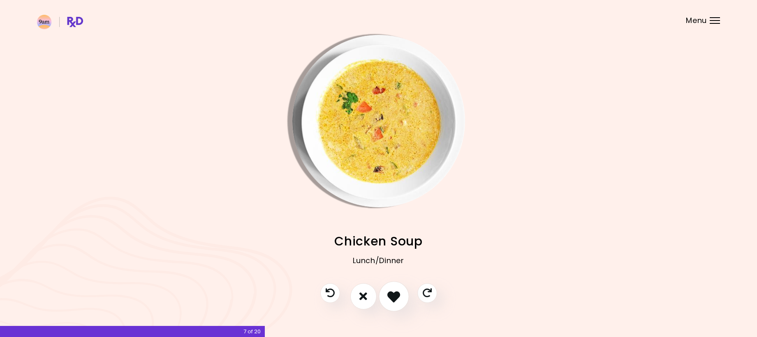
click at [394, 295] on icon "I like this recipe" at bounding box center [393, 296] width 13 height 13
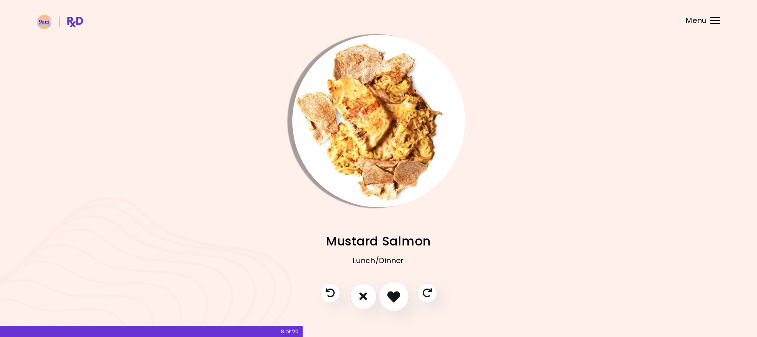
click at [393, 297] on icon "I like this recipe" at bounding box center [393, 296] width 13 height 13
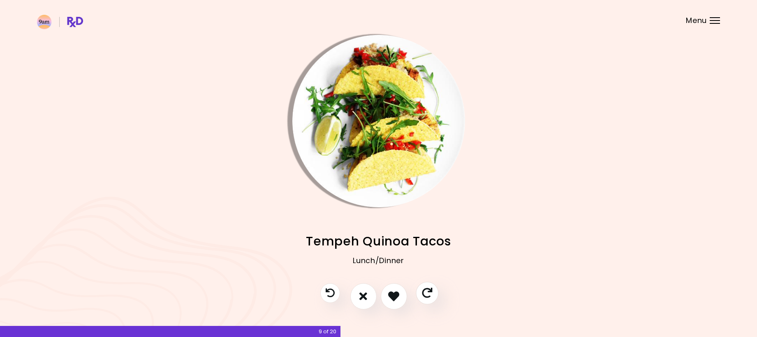
click at [430, 297] on icon "Skip" at bounding box center [427, 293] width 10 height 10
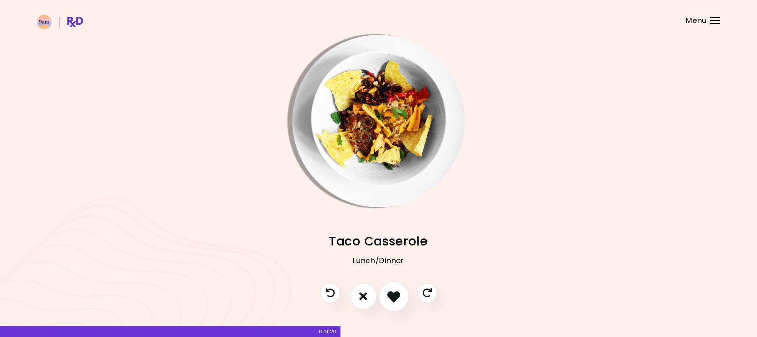
click at [398, 295] on icon "I like this recipe" at bounding box center [393, 296] width 13 height 13
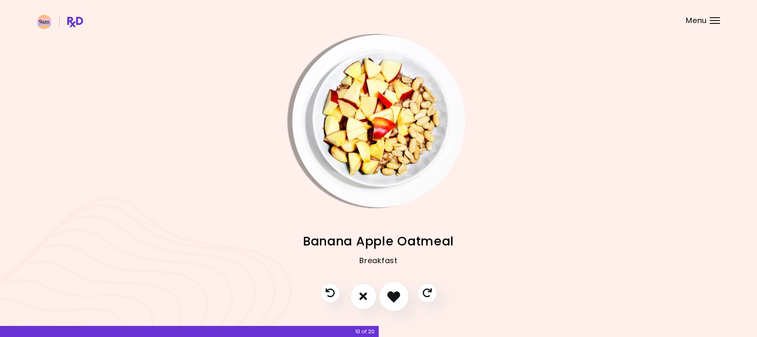
click at [398, 295] on icon "I like this recipe" at bounding box center [393, 296] width 13 height 13
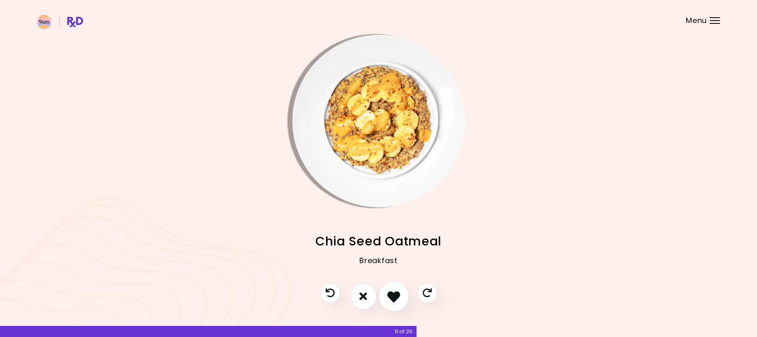
click at [398, 295] on icon "I like this recipe" at bounding box center [393, 296] width 13 height 13
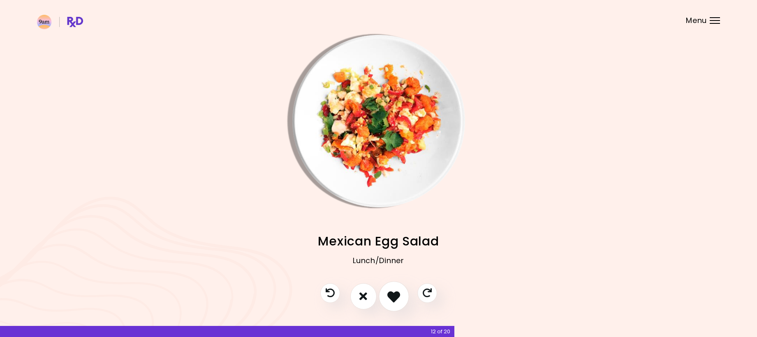
click at [398, 295] on icon "I like this recipe" at bounding box center [393, 296] width 13 height 13
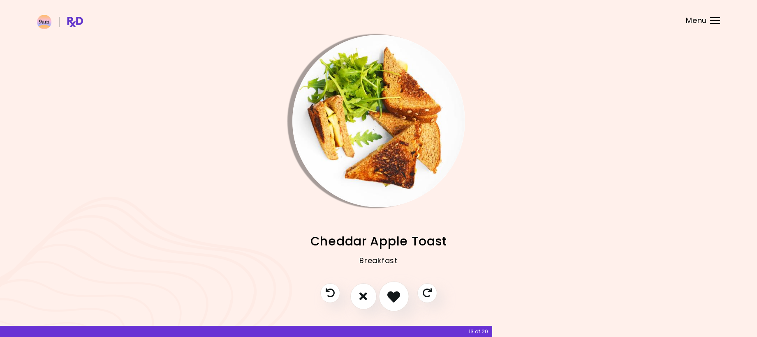
click at [398, 295] on icon "I like this recipe" at bounding box center [393, 296] width 13 height 13
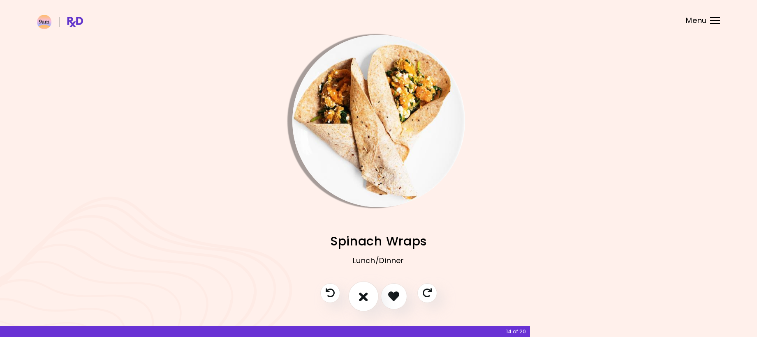
click at [362, 295] on icon "I don't like this recipe" at bounding box center [363, 296] width 9 height 13
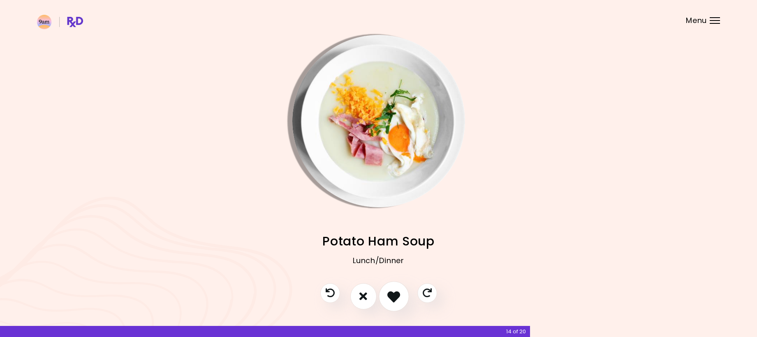
click at [389, 297] on icon "I like this recipe" at bounding box center [393, 296] width 13 height 13
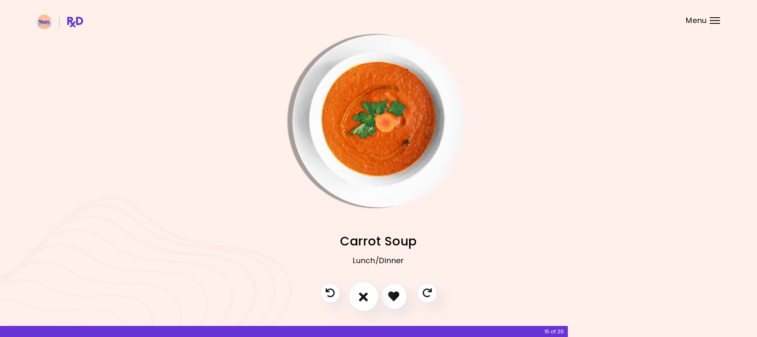
click at [362, 297] on icon "I don't like this recipe" at bounding box center [363, 296] width 9 height 13
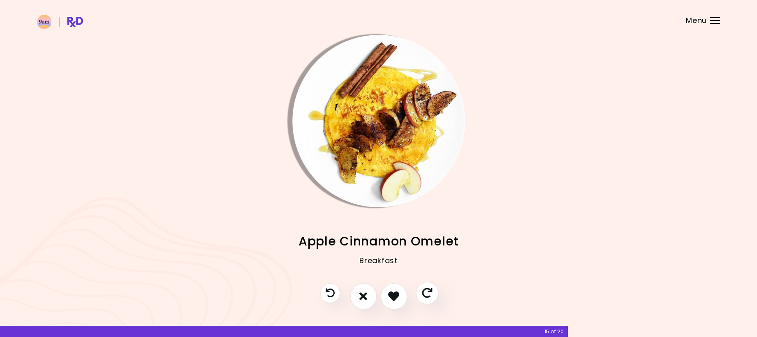
click at [422, 291] on icon "Skip" at bounding box center [427, 293] width 10 height 10
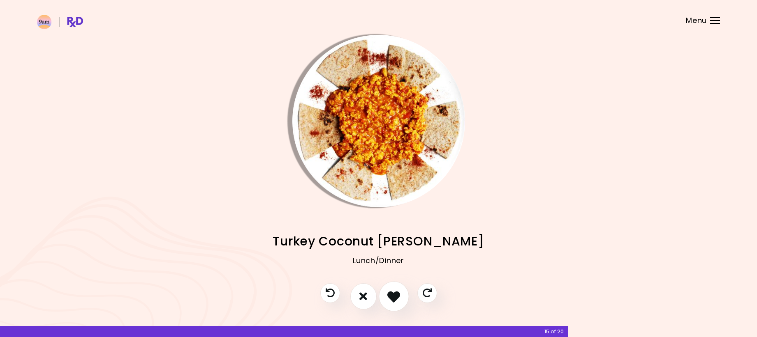
click at [394, 297] on icon "I like this recipe" at bounding box center [393, 296] width 13 height 13
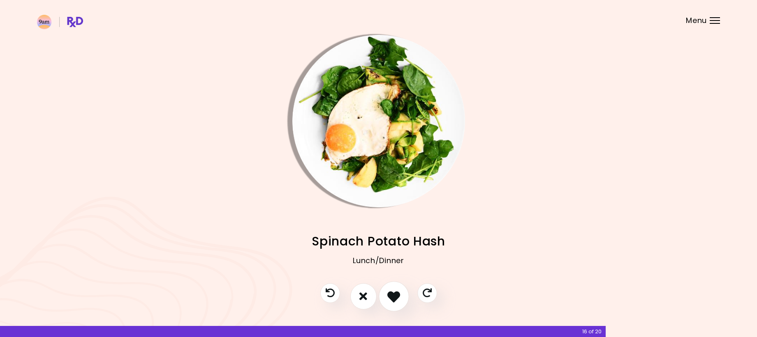
click at [394, 297] on icon "I like this recipe" at bounding box center [393, 296] width 13 height 13
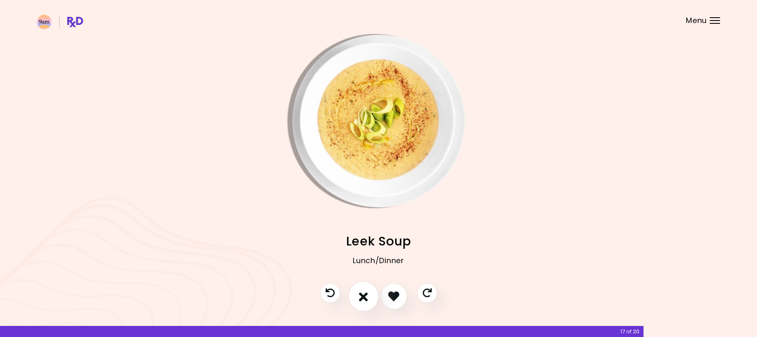
click at [364, 298] on icon "I don't like this recipe" at bounding box center [363, 296] width 9 height 13
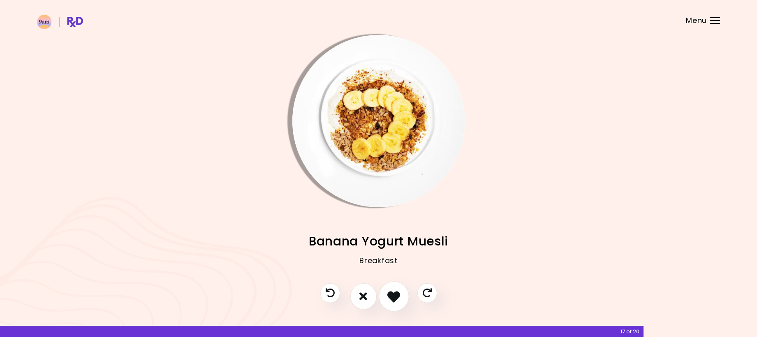
click at [390, 298] on icon "I like this recipe" at bounding box center [393, 296] width 13 height 13
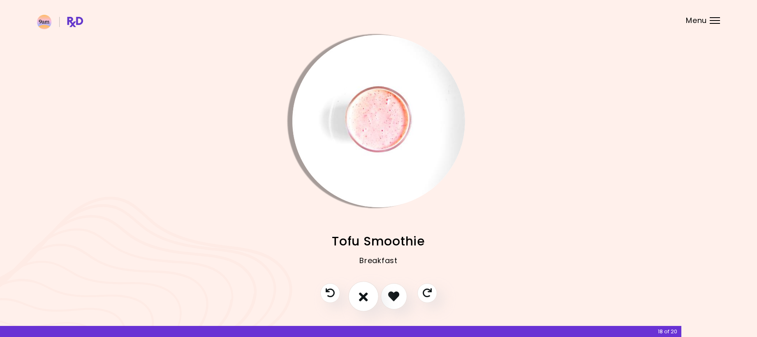
click at [360, 296] on icon "I don't like this recipe" at bounding box center [363, 296] width 9 height 13
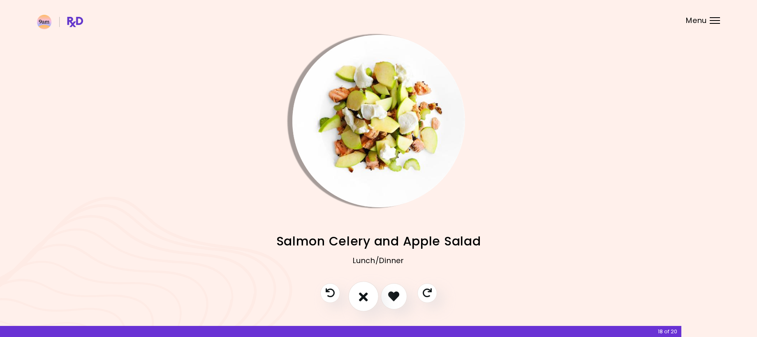
click at [360, 296] on icon "I don't like this recipe" at bounding box center [363, 296] width 9 height 13
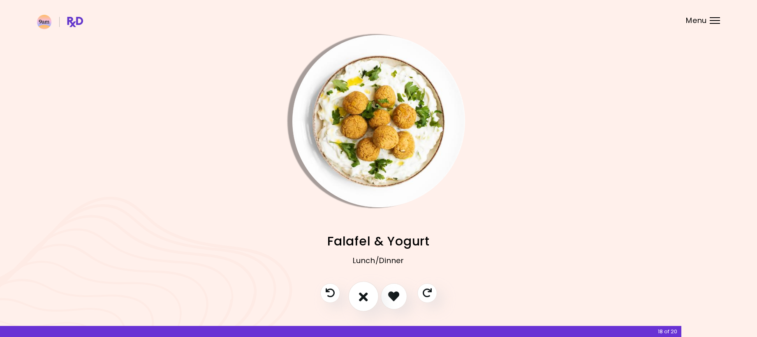
click at [360, 296] on icon "I don't like this recipe" at bounding box center [363, 296] width 9 height 13
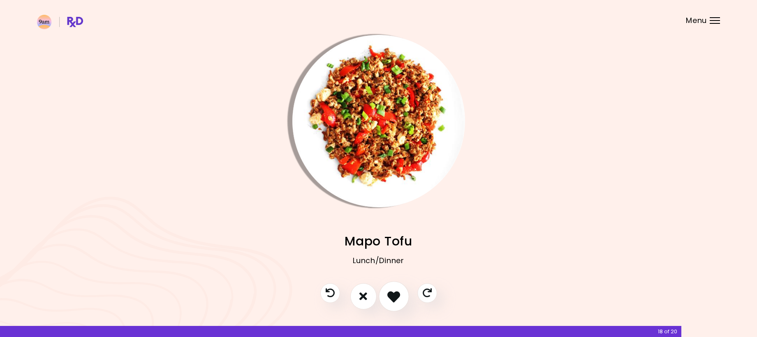
click at [390, 295] on icon "I like this recipe" at bounding box center [393, 296] width 13 height 13
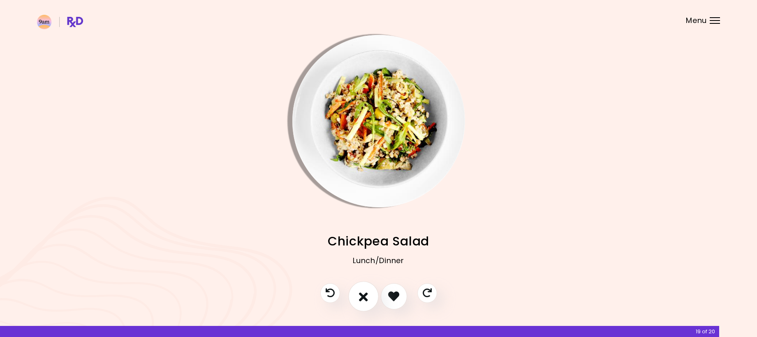
click at [367, 298] on icon "I don't like this recipe" at bounding box center [363, 296] width 9 height 13
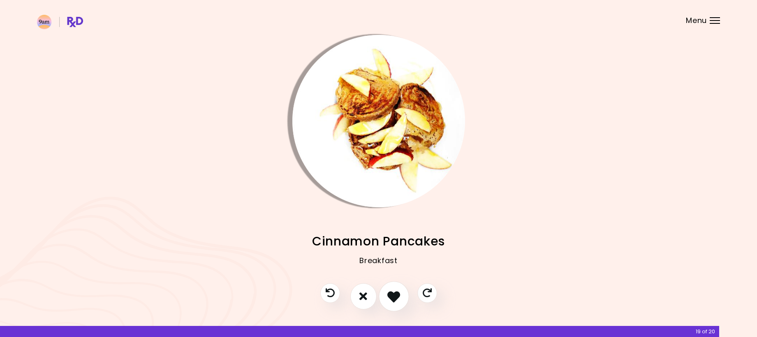
click at [390, 297] on icon "I like this recipe" at bounding box center [393, 296] width 13 height 13
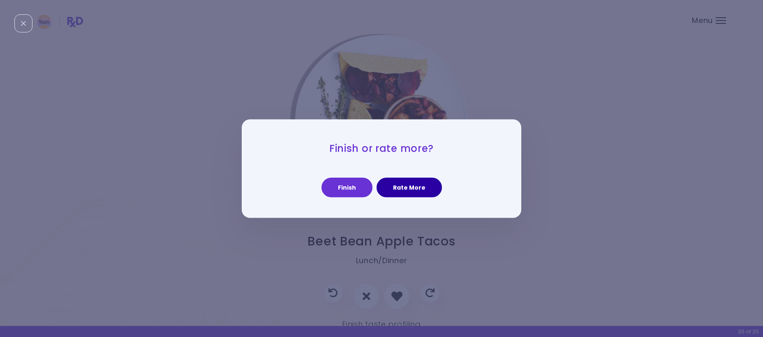
click at [399, 194] on button "Rate More" at bounding box center [408, 188] width 65 height 20
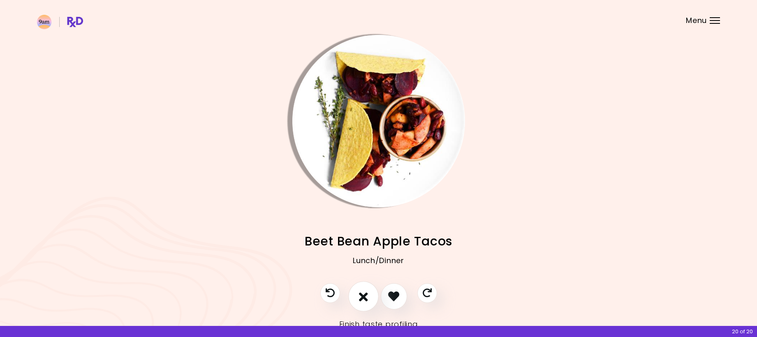
click at [364, 296] on icon "I don't like this recipe" at bounding box center [363, 296] width 9 height 13
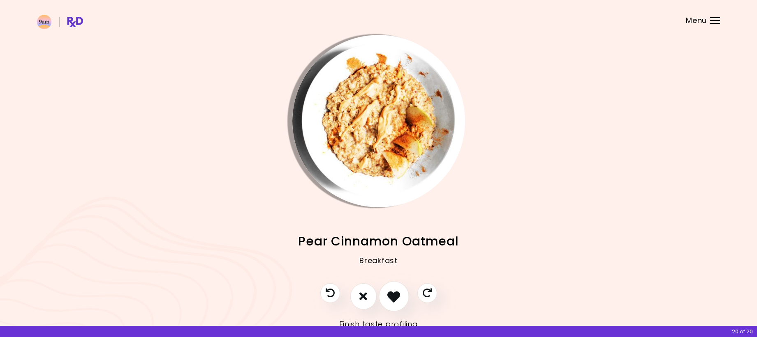
click at [397, 295] on icon "I like this recipe" at bounding box center [393, 296] width 13 height 13
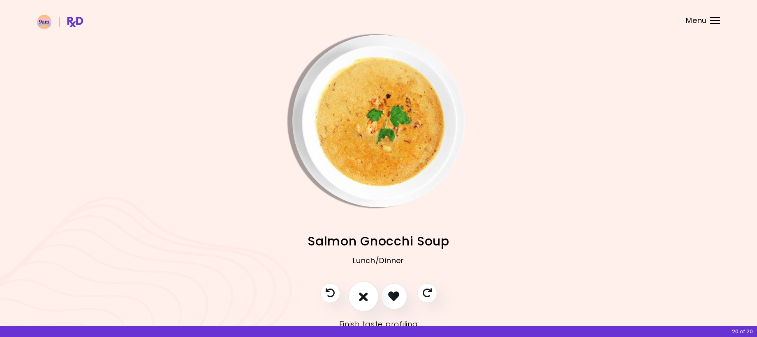
click at [367, 300] on icon "I don't like this recipe" at bounding box center [363, 296] width 9 height 13
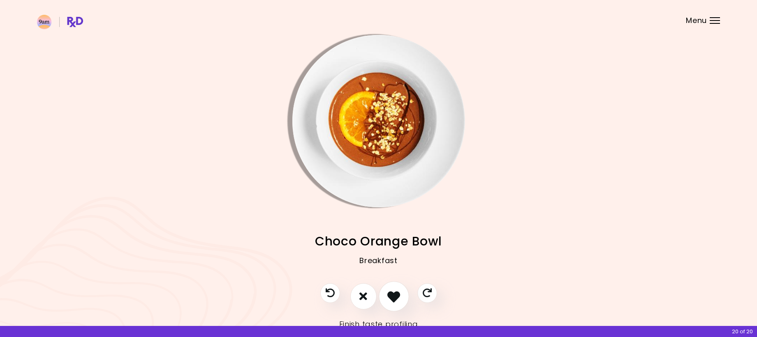
click at [394, 295] on icon "I like this recipe" at bounding box center [393, 296] width 13 height 13
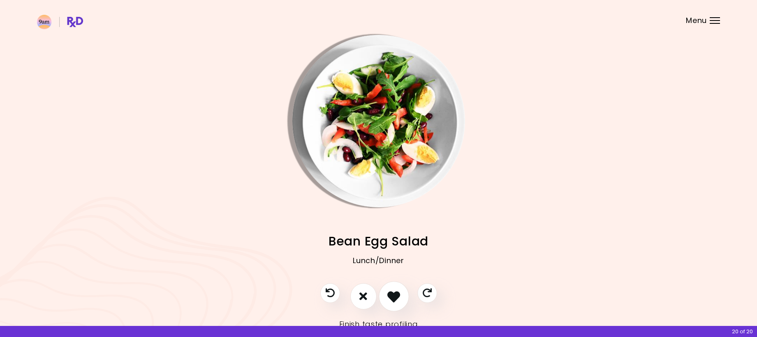
click at [394, 295] on icon "I like this recipe" at bounding box center [393, 296] width 13 height 13
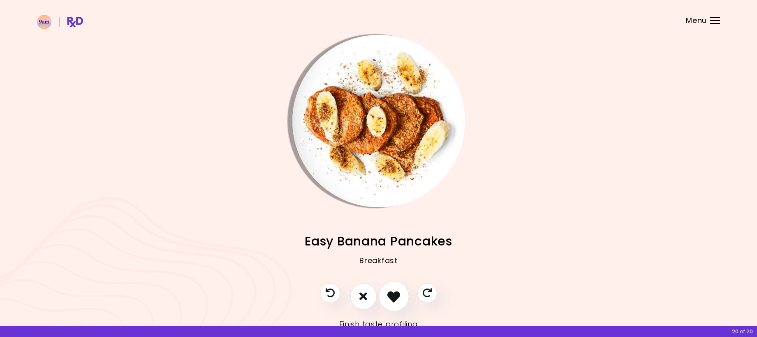
click at [394, 295] on icon "I like this recipe" at bounding box center [393, 296] width 13 height 13
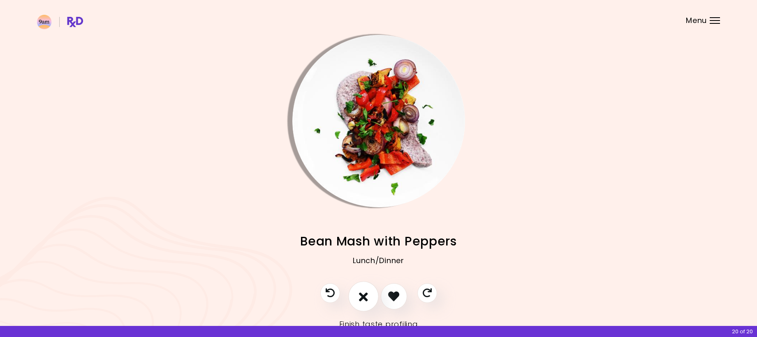
click at [361, 295] on icon "I don't like this recipe" at bounding box center [363, 296] width 9 height 13
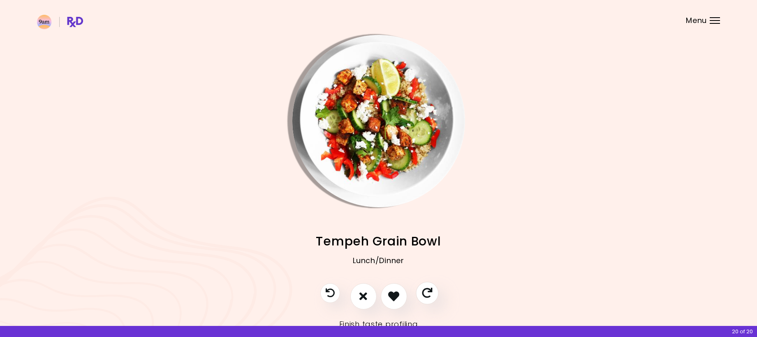
click at [427, 293] on icon "Skip" at bounding box center [427, 293] width 10 height 10
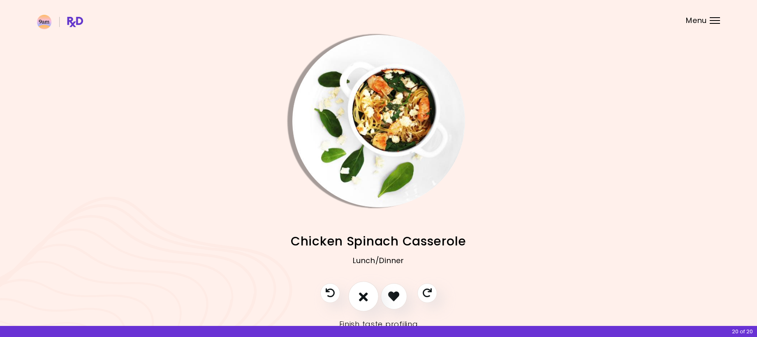
click at [360, 292] on icon "I don't like this recipe" at bounding box center [363, 296] width 9 height 13
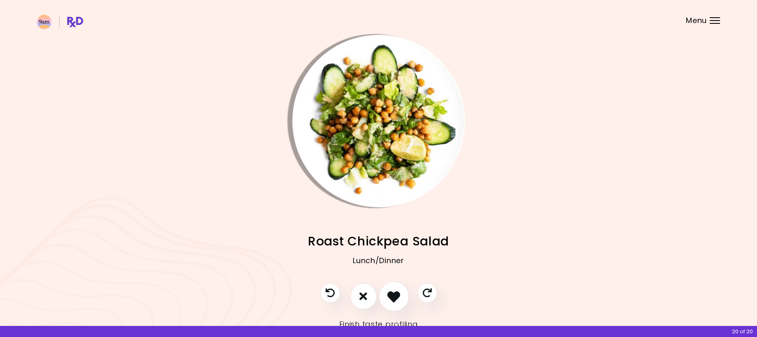
click at [394, 296] on icon "I like this recipe" at bounding box center [393, 296] width 13 height 13
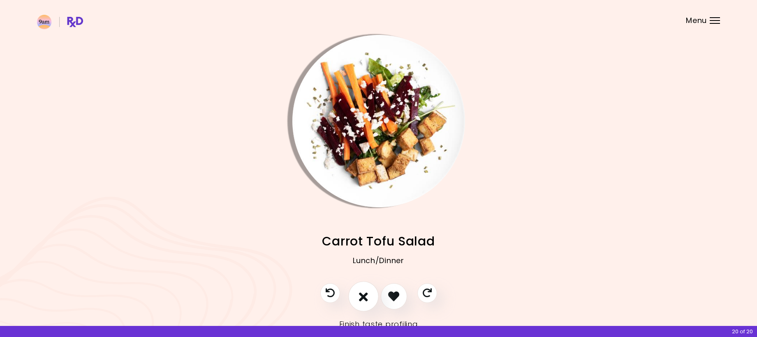
click at [360, 293] on icon "I don't like this recipe" at bounding box center [363, 296] width 9 height 13
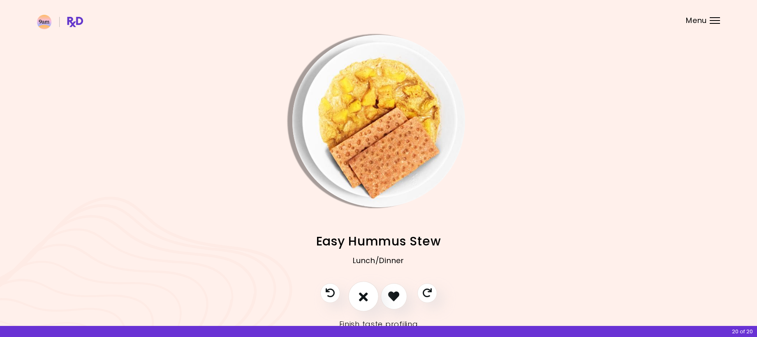
click at [363, 292] on icon "I don't like this recipe" at bounding box center [363, 296] width 9 height 13
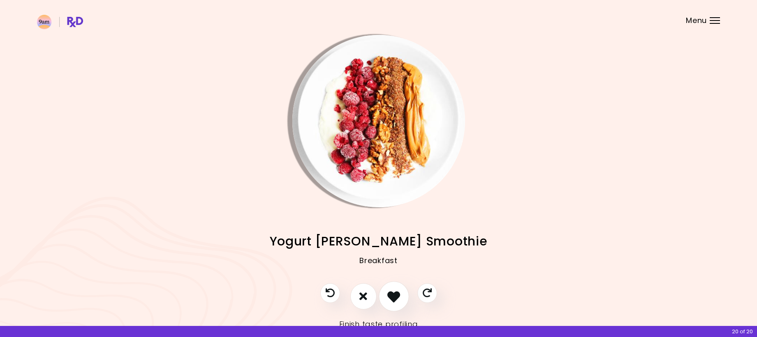
click at [390, 293] on icon "I like this recipe" at bounding box center [393, 296] width 13 height 13
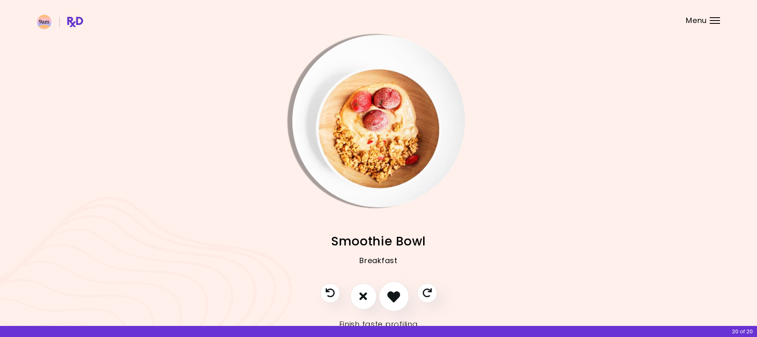
click at [390, 293] on icon "I like this recipe" at bounding box center [393, 296] width 13 height 13
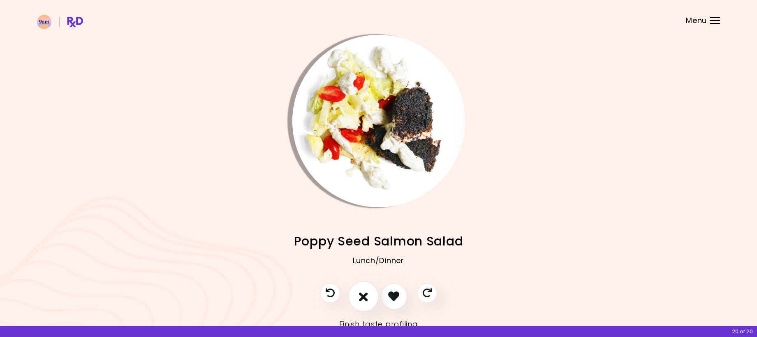
click at [364, 296] on icon "I don't like this recipe" at bounding box center [363, 296] width 9 height 13
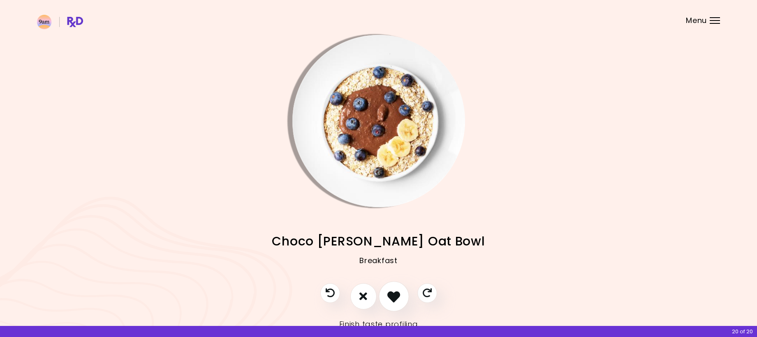
click at [390, 294] on icon "I like this recipe" at bounding box center [393, 296] width 13 height 13
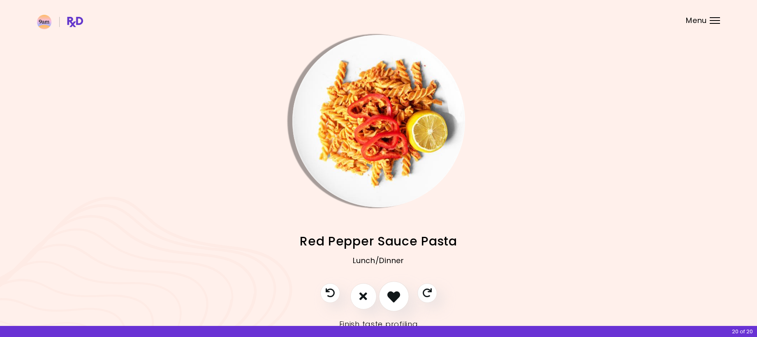
click at [390, 294] on icon "I like this recipe" at bounding box center [393, 296] width 13 height 13
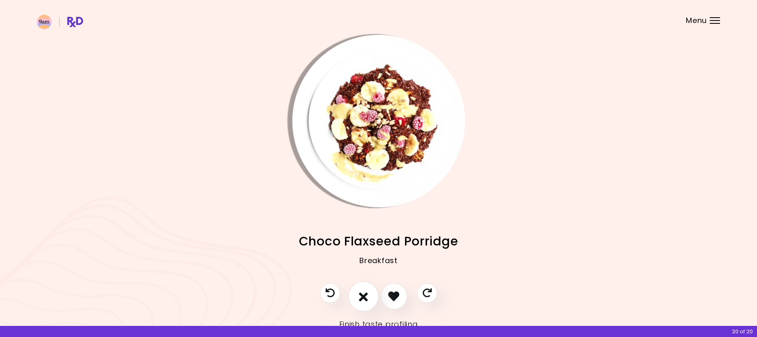
click at [361, 295] on icon "I don't like this recipe" at bounding box center [363, 296] width 9 height 13
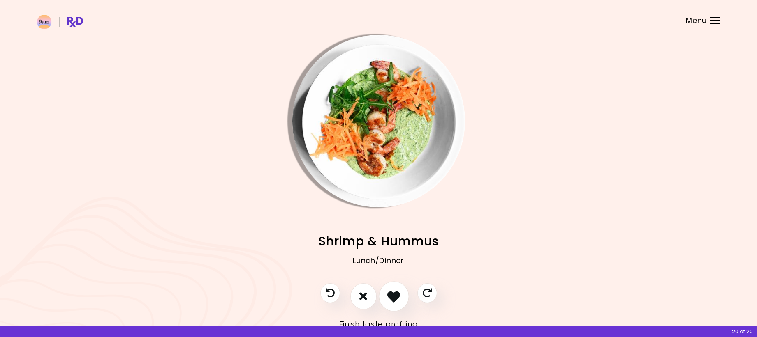
click at [390, 293] on icon "I like this recipe" at bounding box center [393, 296] width 13 height 13
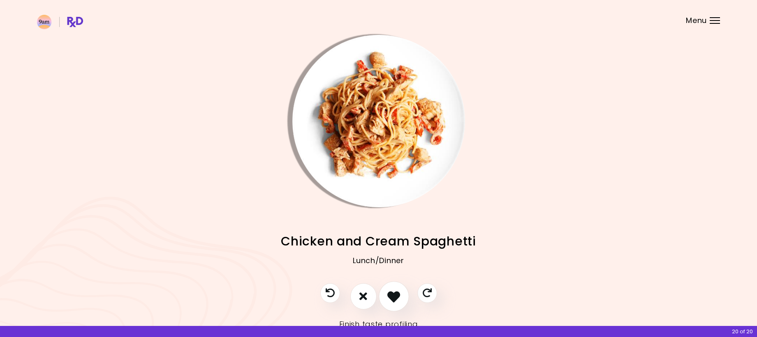
click at [390, 293] on icon "I like this recipe" at bounding box center [393, 296] width 13 height 13
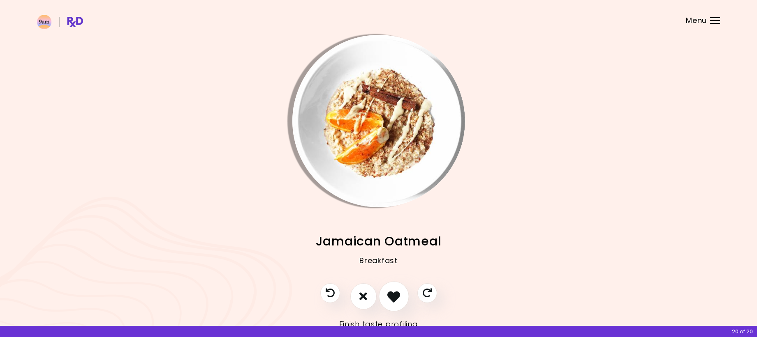
click at [390, 293] on icon "I like this recipe" at bounding box center [393, 296] width 13 height 13
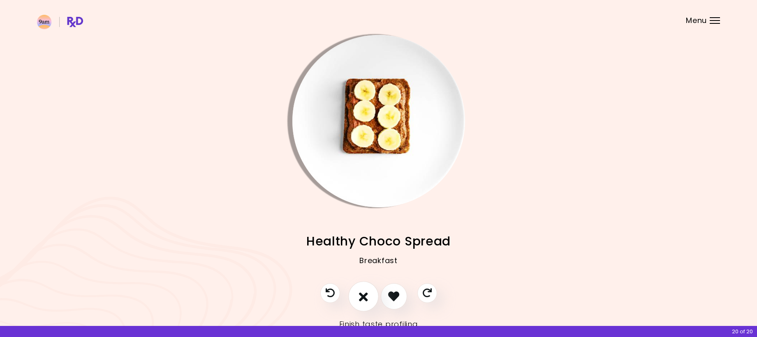
click at [367, 296] on icon "I don't like this recipe" at bounding box center [363, 296] width 9 height 13
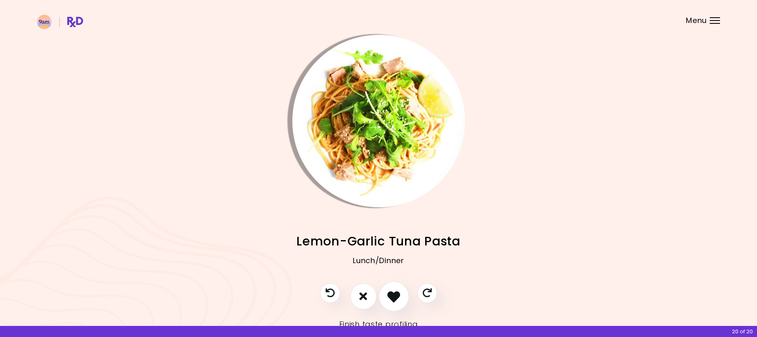
click at [388, 293] on icon "I like this recipe" at bounding box center [393, 296] width 13 height 13
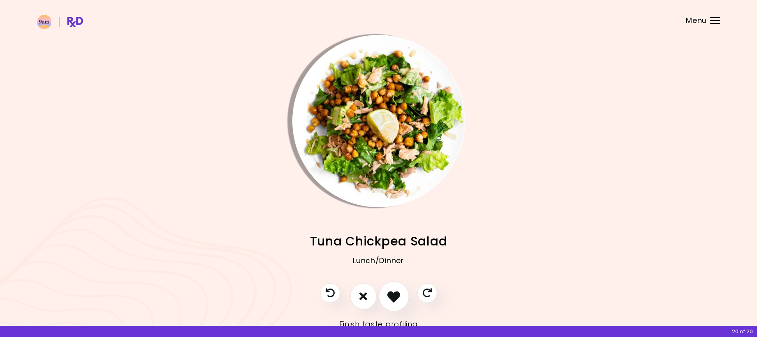
click at [388, 293] on icon "I like this recipe" at bounding box center [393, 296] width 13 height 13
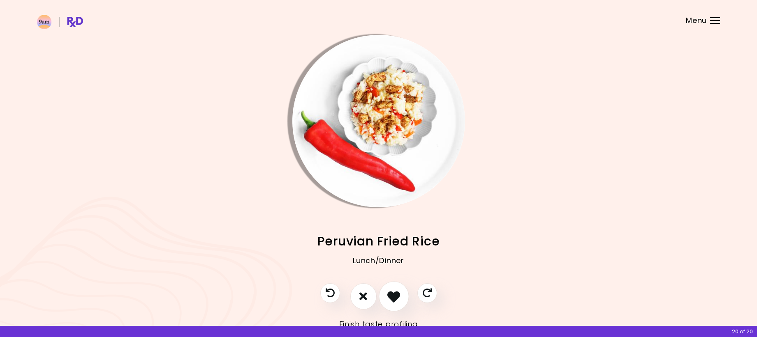
click at [388, 293] on icon "I like this recipe" at bounding box center [393, 296] width 13 height 13
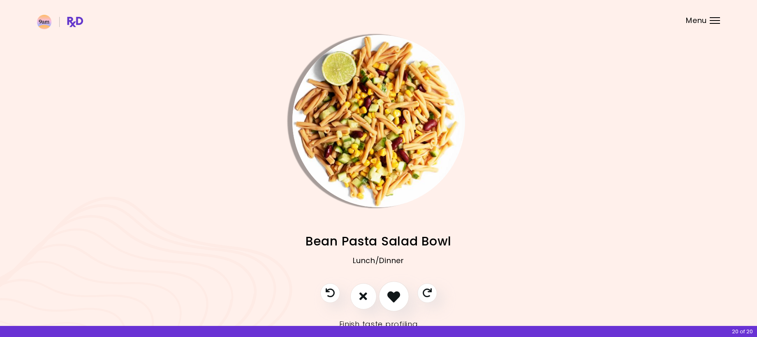
click at [391, 293] on icon "I like this recipe" at bounding box center [393, 296] width 13 height 13
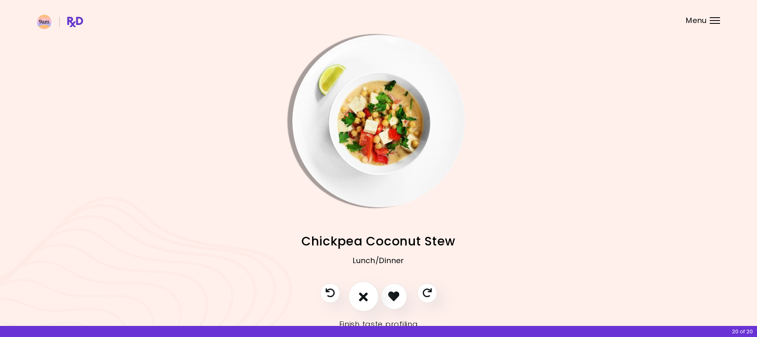
click at [363, 294] on icon "I don't like this recipe" at bounding box center [363, 296] width 9 height 13
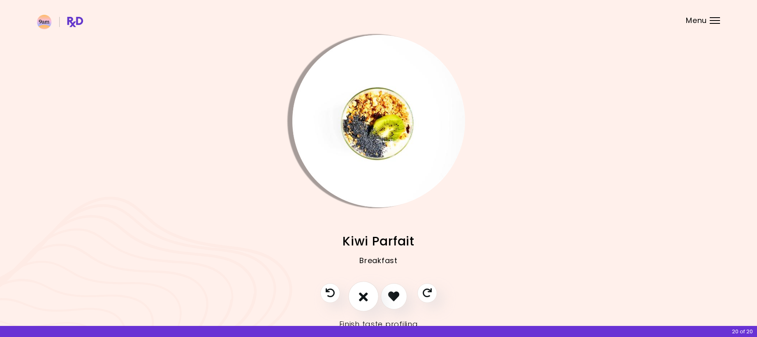
click at [364, 295] on icon "I don't like this recipe" at bounding box center [363, 296] width 9 height 13
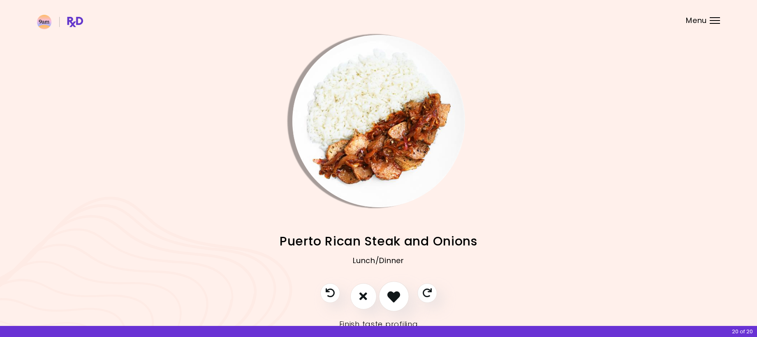
click at [390, 295] on icon "I like this recipe" at bounding box center [393, 296] width 13 height 13
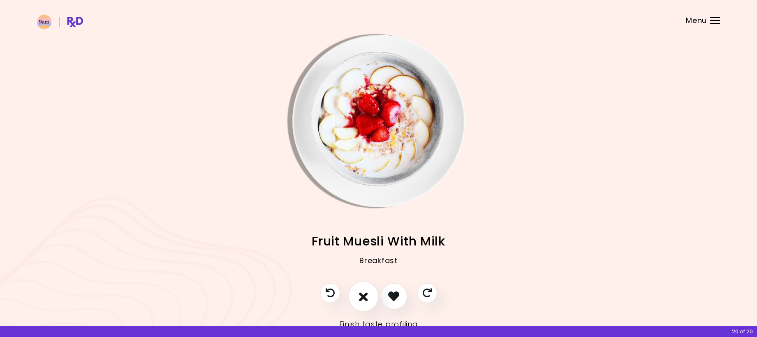
click at [367, 297] on icon "I don't like this recipe" at bounding box center [363, 296] width 9 height 13
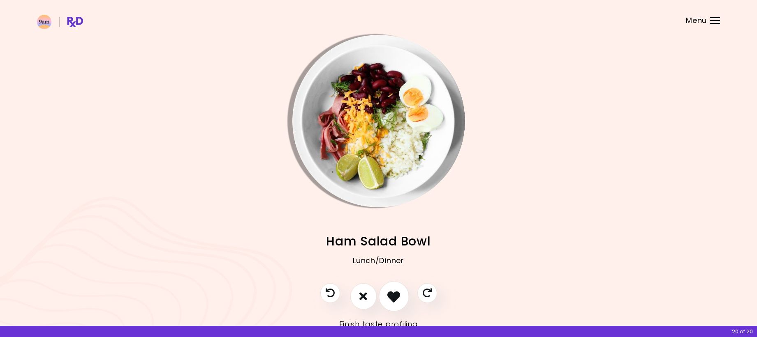
click at [385, 296] on button "I like this recipe" at bounding box center [393, 296] width 30 height 30
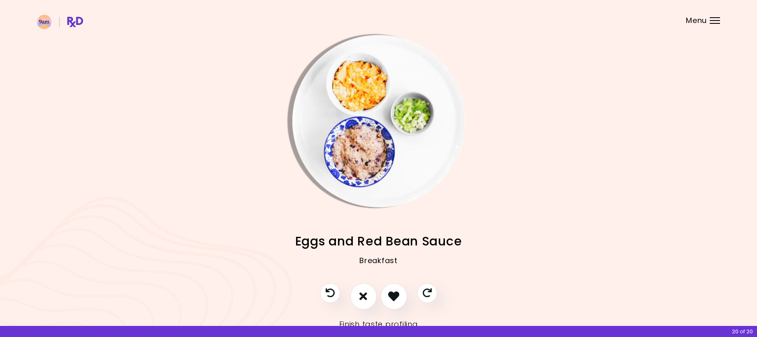
scroll to position [29, 0]
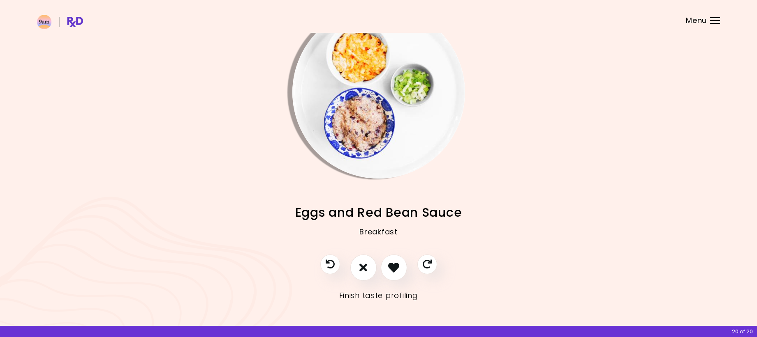
click at [394, 300] on link "Finish taste profiling" at bounding box center [378, 295] width 79 height 13
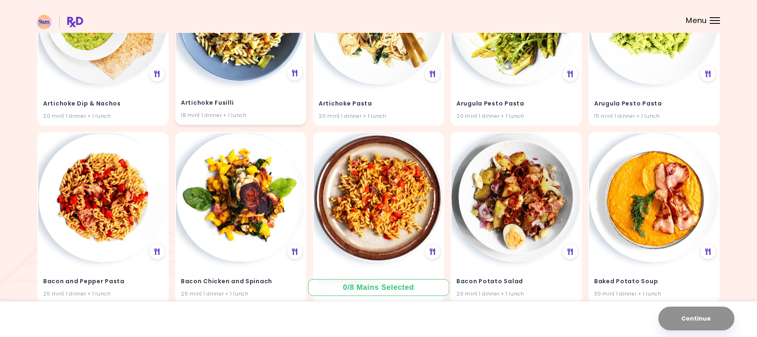
scroll to position [164, 0]
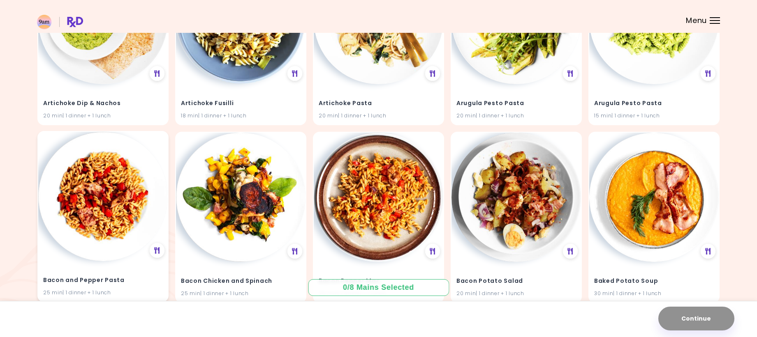
click at [106, 196] on img at bounding box center [102, 196] width 129 height 129
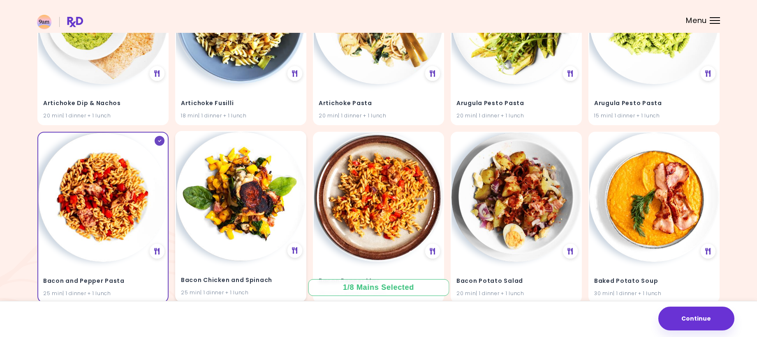
click at [251, 202] on img at bounding box center [240, 196] width 129 height 129
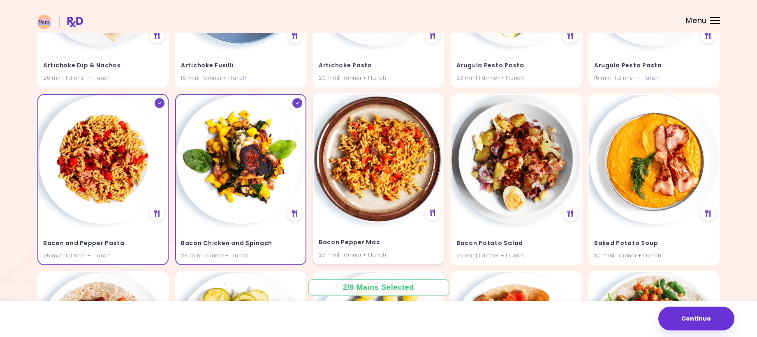
scroll to position [205, 0]
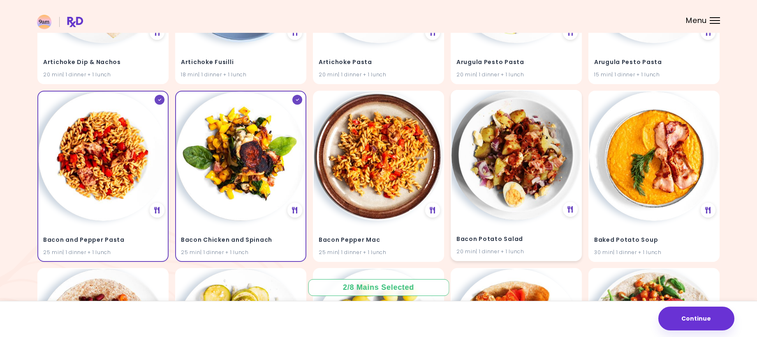
click at [540, 172] on img at bounding box center [515, 155] width 129 height 129
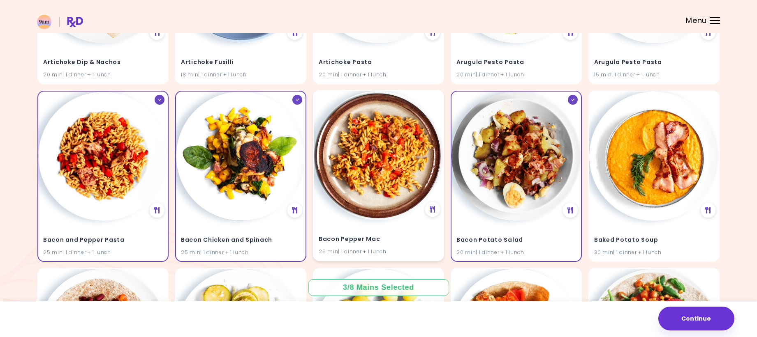
click at [412, 179] on img at bounding box center [378, 155] width 129 height 129
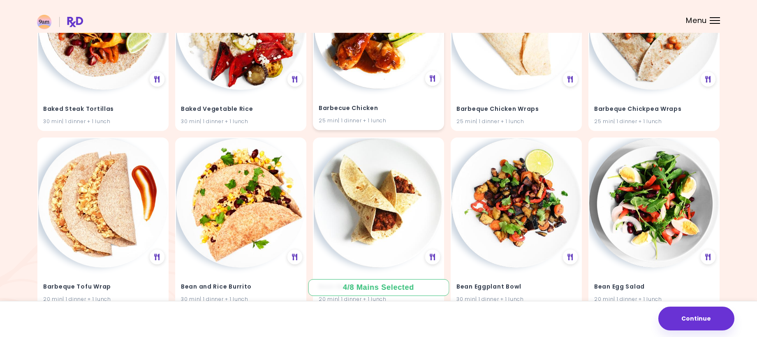
scroll to position [534, 0]
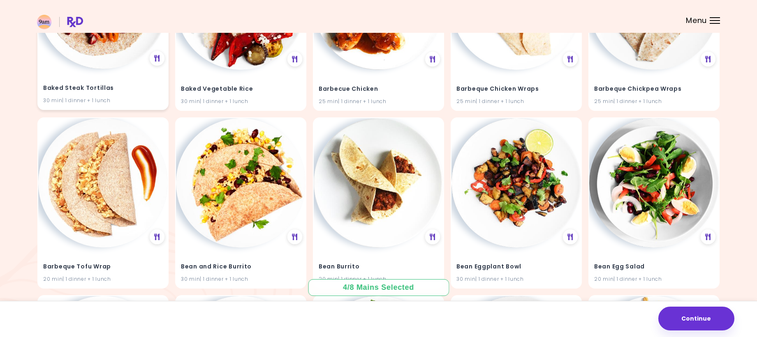
click at [91, 74] on div "Baked Steak Tortillas 30 min | 1 dinner + 1 lunch" at bounding box center [102, 89] width 129 height 40
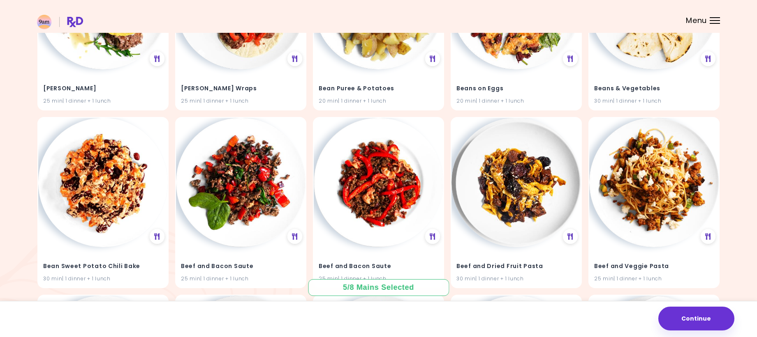
scroll to position [1109, 0]
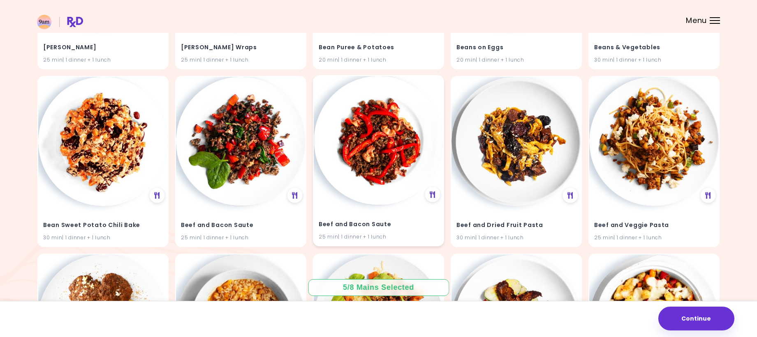
click at [354, 164] on img at bounding box center [378, 140] width 129 height 129
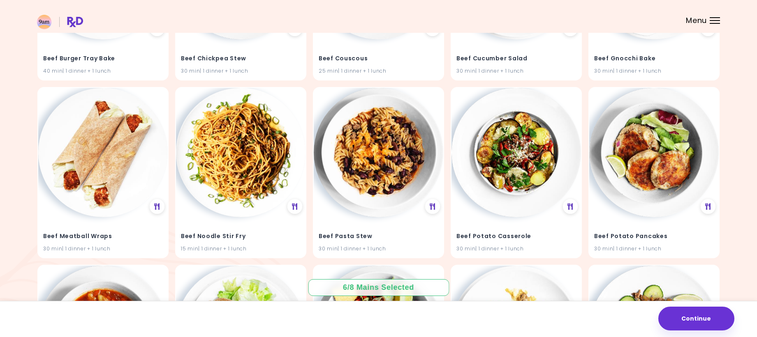
scroll to position [1479, 0]
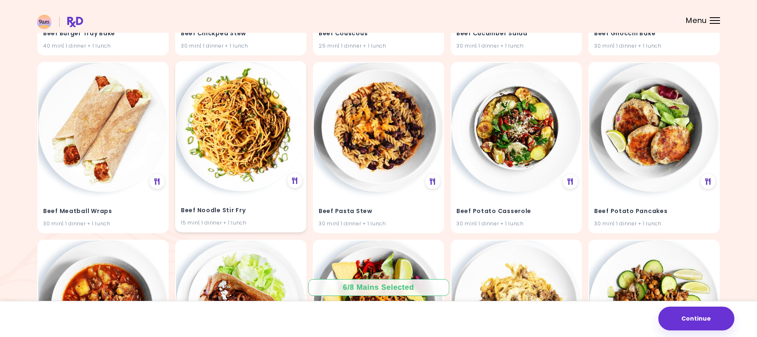
click at [225, 142] on img at bounding box center [240, 126] width 129 height 129
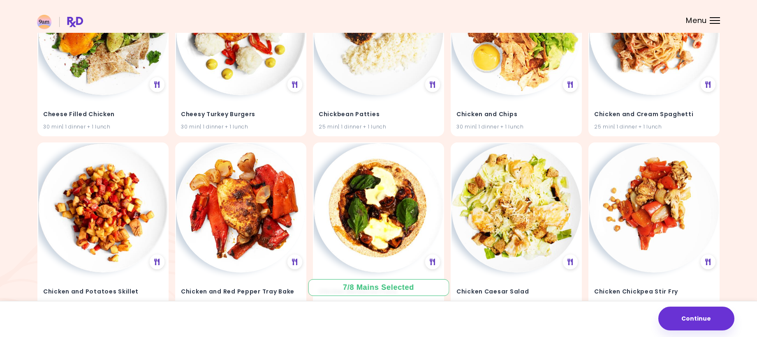
scroll to position [3025, 0]
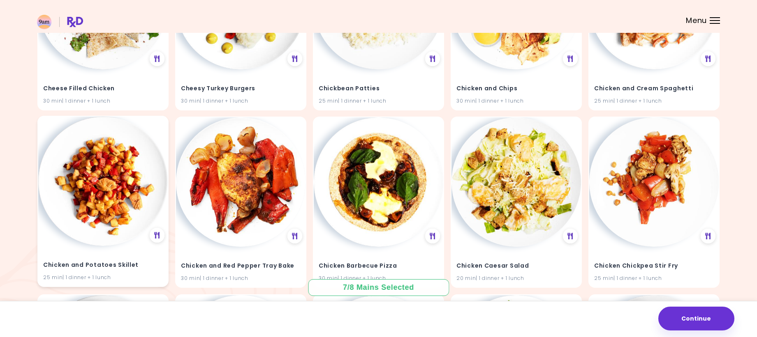
click at [94, 202] on img at bounding box center [102, 181] width 129 height 129
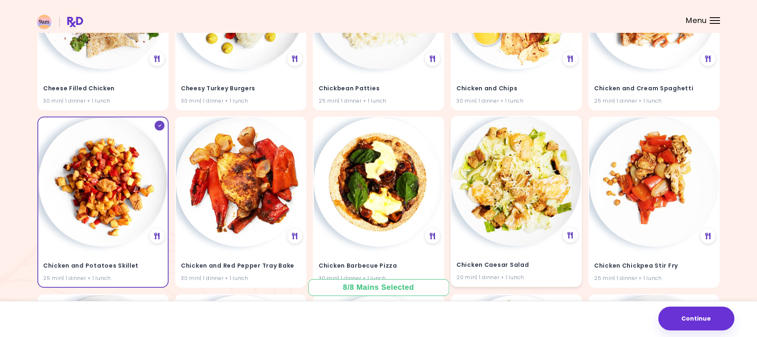
click at [520, 207] on img at bounding box center [515, 181] width 129 height 129
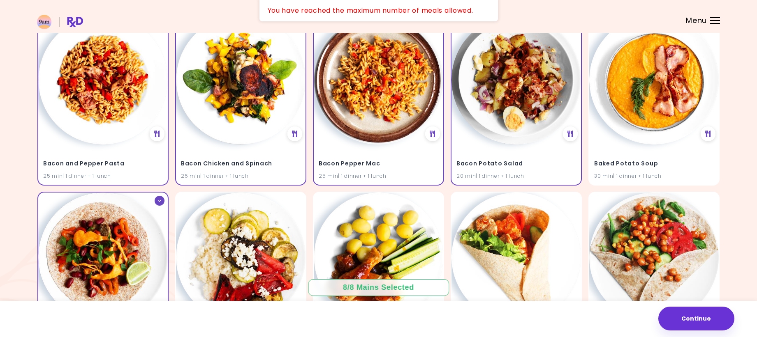
scroll to position [229, 0]
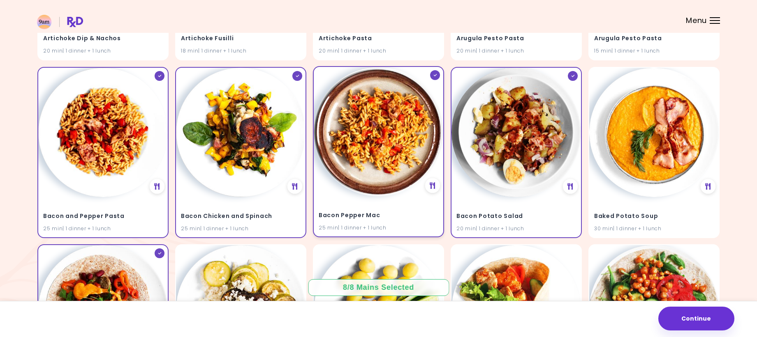
click at [375, 172] on img at bounding box center [378, 131] width 129 height 129
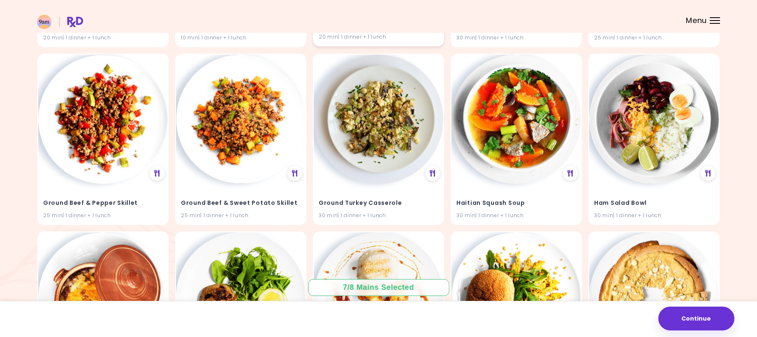
scroll to position [6117, 0]
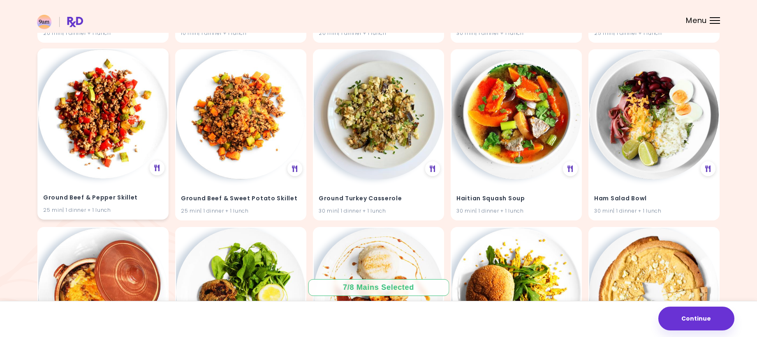
click at [106, 136] on img at bounding box center [102, 113] width 129 height 129
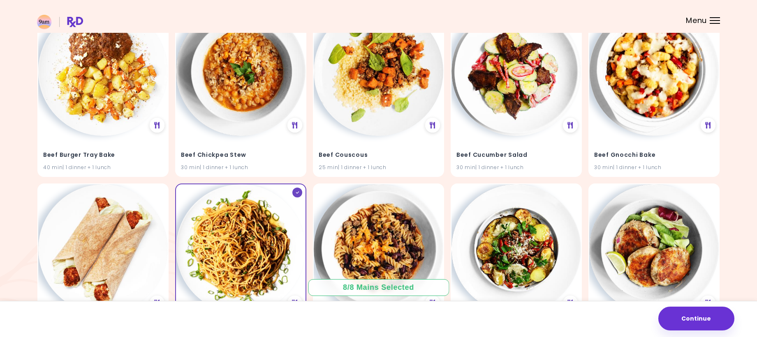
scroll to position [1435, 0]
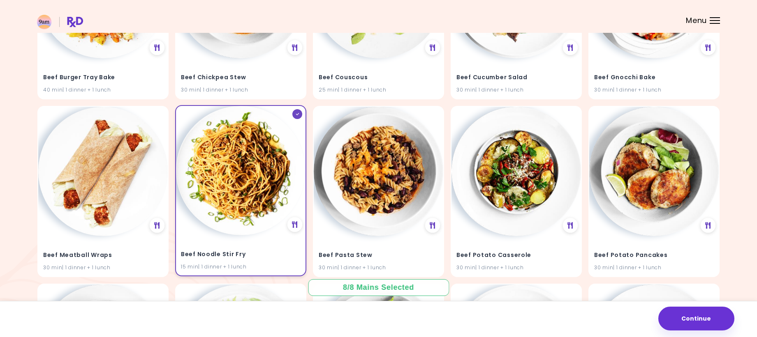
click at [249, 164] on img at bounding box center [240, 170] width 129 height 129
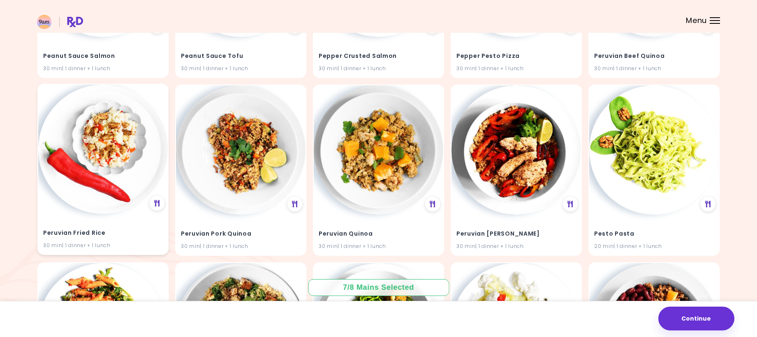
scroll to position [8922, 0]
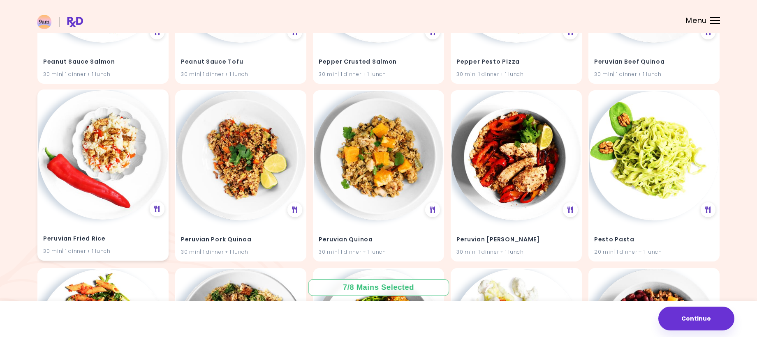
click at [93, 134] on img at bounding box center [102, 154] width 129 height 129
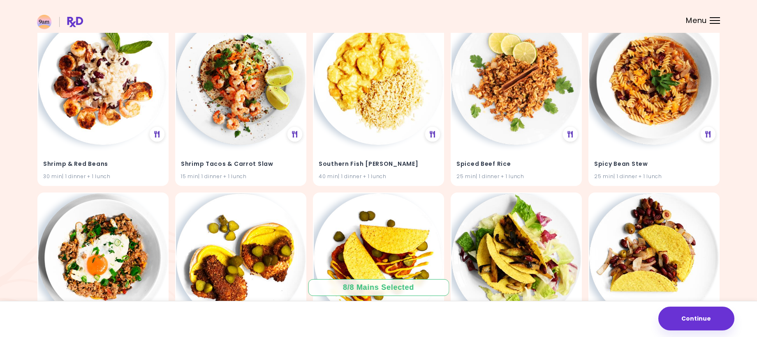
scroll to position [11290, 0]
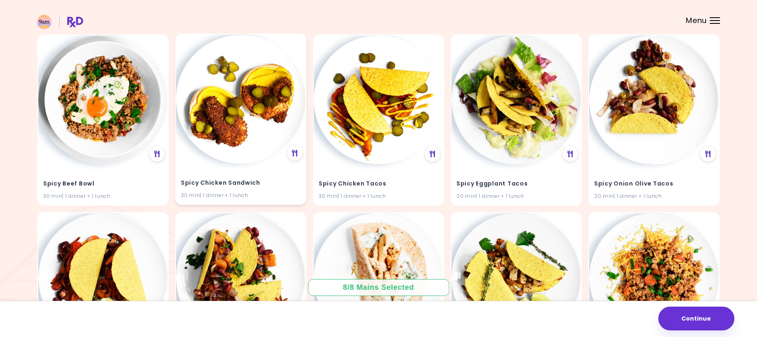
click at [215, 128] on img at bounding box center [240, 99] width 129 height 129
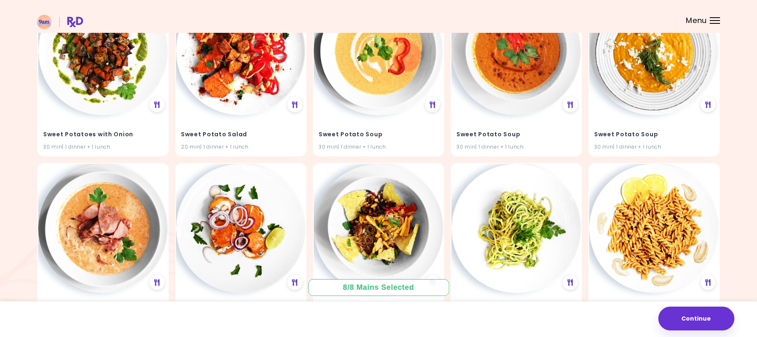
scroll to position [12194, 0]
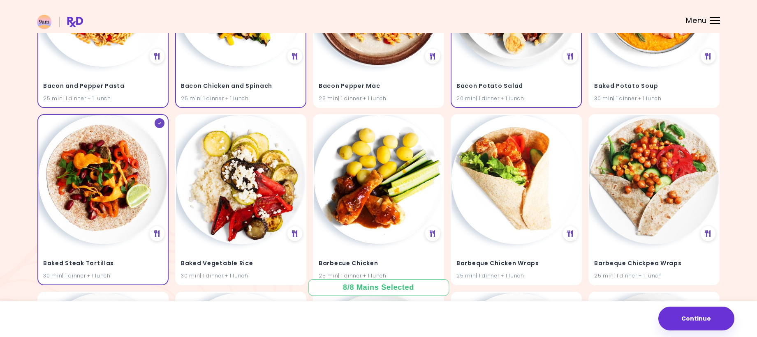
scroll to position [325, 0]
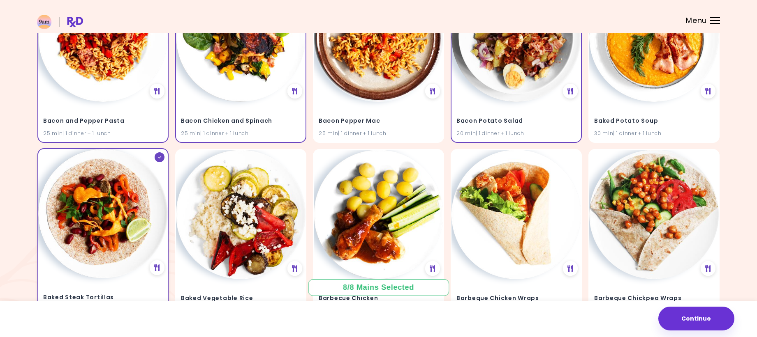
click at [121, 223] on img at bounding box center [102, 213] width 129 height 129
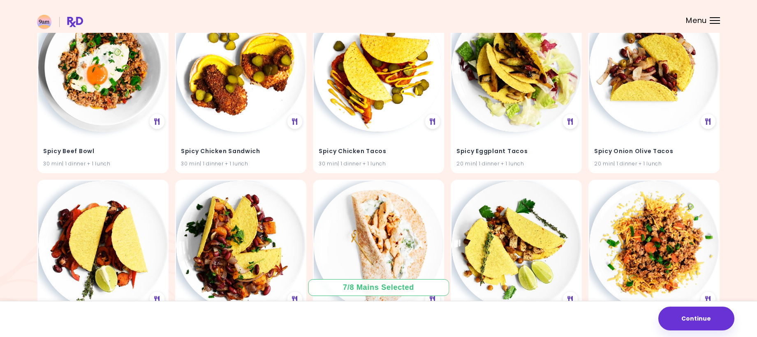
scroll to position [11281, 0]
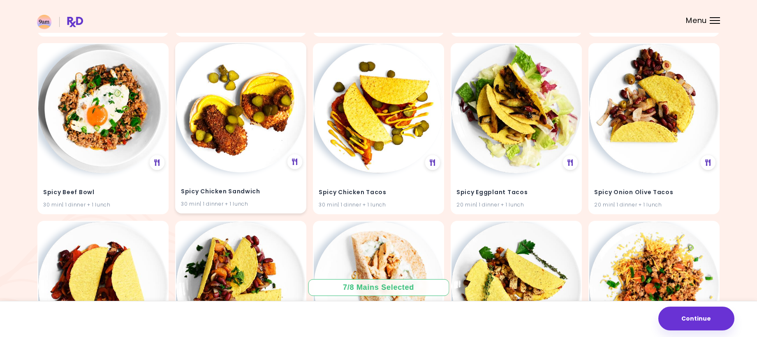
click at [240, 118] on img at bounding box center [240, 107] width 129 height 129
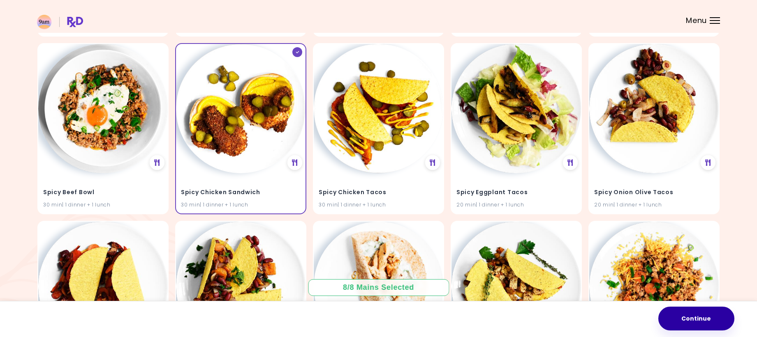
click at [710, 322] on button "Continue" at bounding box center [696, 319] width 76 height 24
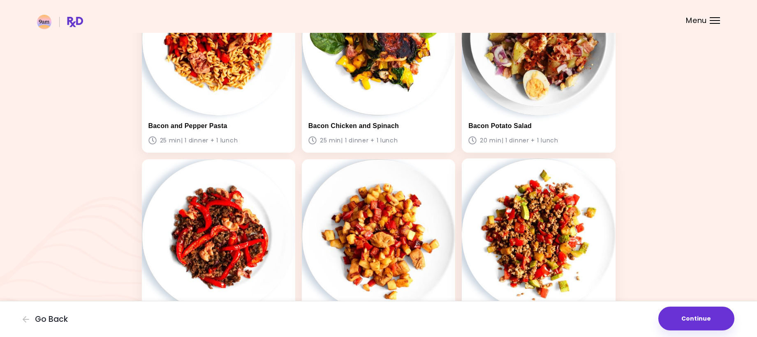
scroll to position [31, 0]
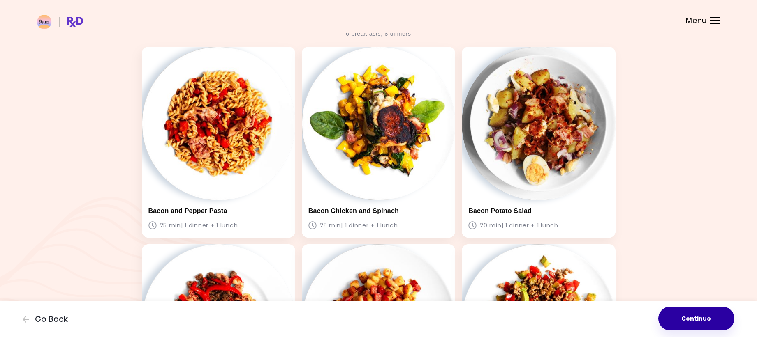
click at [698, 324] on button "Continue" at bounding box center [696, 319] width 76 height 24
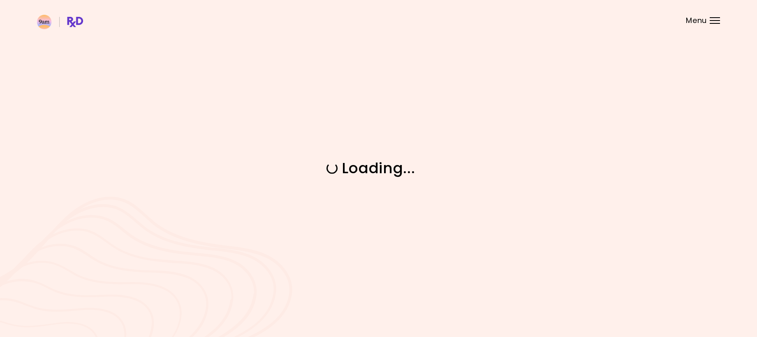
scroll to position [0, 0]
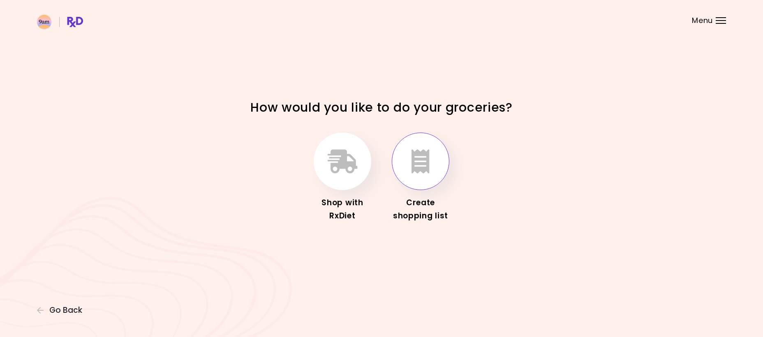
click at [434, 174] on button "button" at bounding box center [421, 162] width 58 height 58
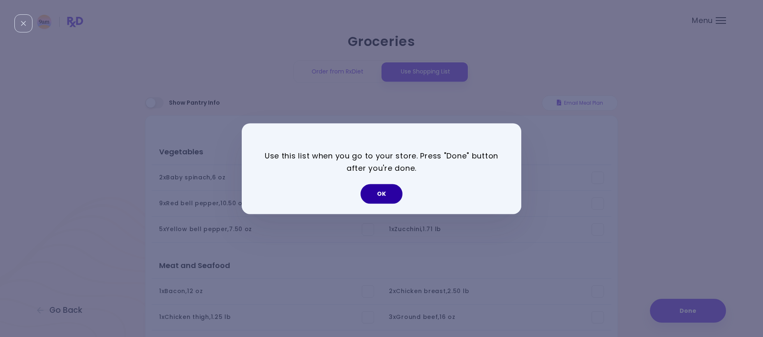
click at [382, 195] on button "OK" at bounding box center [381, 194] width 42 height 20
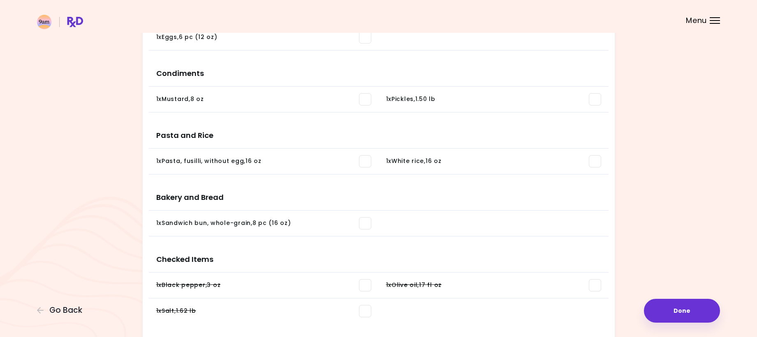
scroll to position [529, 0]
click at [151, 99] on li "1 x Mustard , 8 oz You need: 3.04 oz / In pantry: 0 oz" at bounding box center [264, 99] width 230 height 26
click at [223, 95] on div "1 x Mustard , 8 oz" at bounding box center [263, 98] width 215 height 12
click at [203, 99] on div "1 x Mustard , 8 oz" at bounding box center [180, 99] width 48 height 8
click at [180, 161] on div "1 x Pickles , 1.50 lb" at bounding box center [180, 161] width 49 height 8
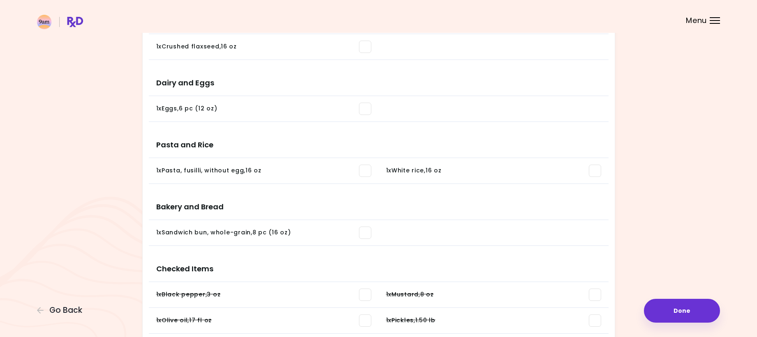
scroll to position [447, 0]
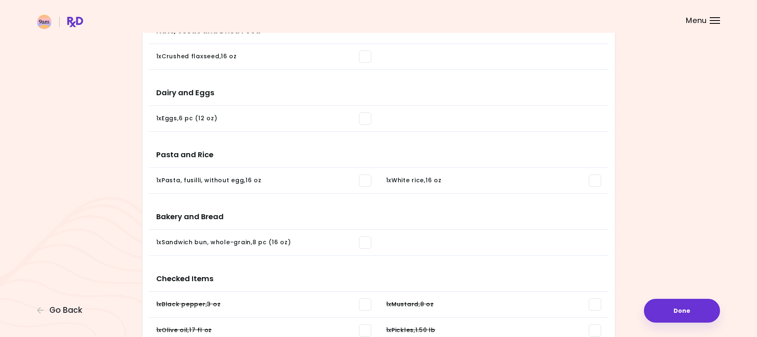
click at [397, 183] on div "1 x White rice , 16 oz" at bounding box center [413, 181] width 55 height 8
click at [175, 118] on div "1 x Eggs , 6 pc (12 oz)" at bounding box center [186, 119] width 61 height 8
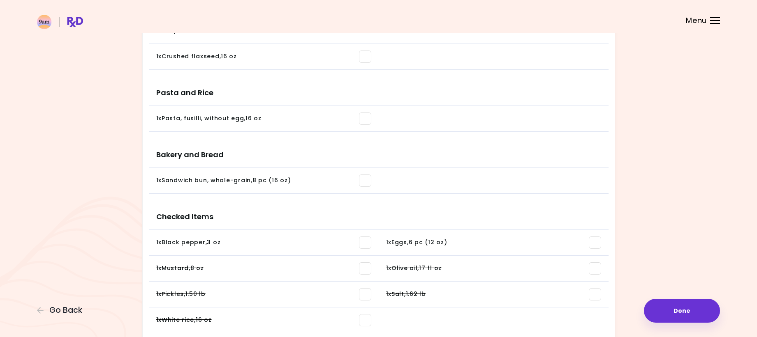
scroll to position [406, 0]
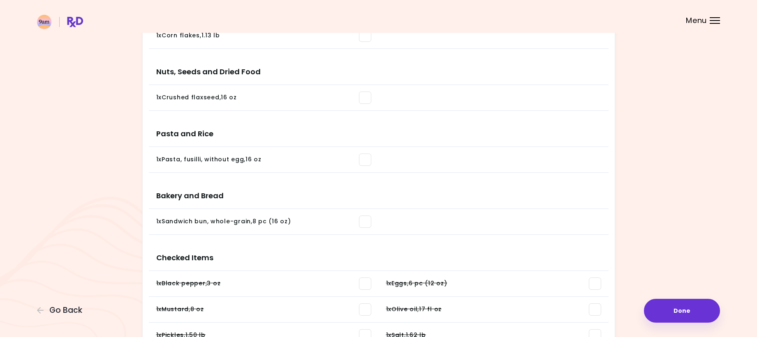
click at [186, 97] on div "1 x Crushed flaxseed , 16 oz" at bounding box center [196, 98] width 81 height 8
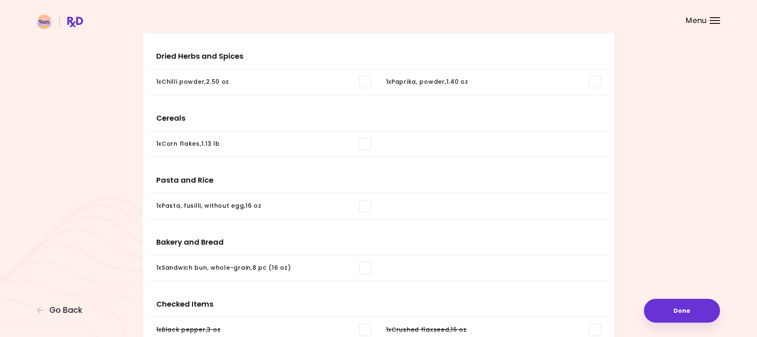
scroll to position [283, 0]
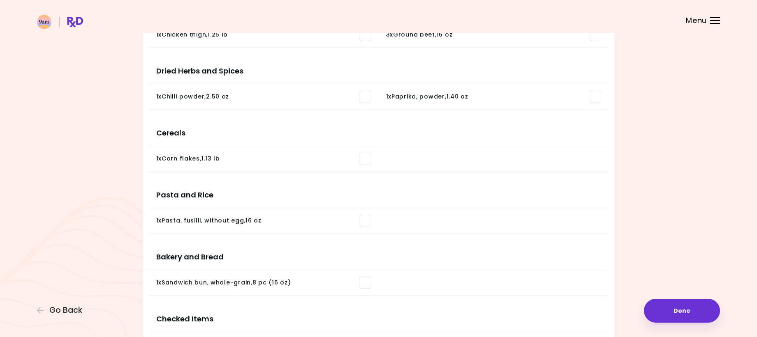
click at [200, 96] on div "1 x Chilli powder , 2.50 oz" at bounding box center [192, 97] width 73 height 8
click at [201, 161] on div "1 x Paprika, powder , 1.40 oz" at bounding box center [197, 159] width 82 height 8
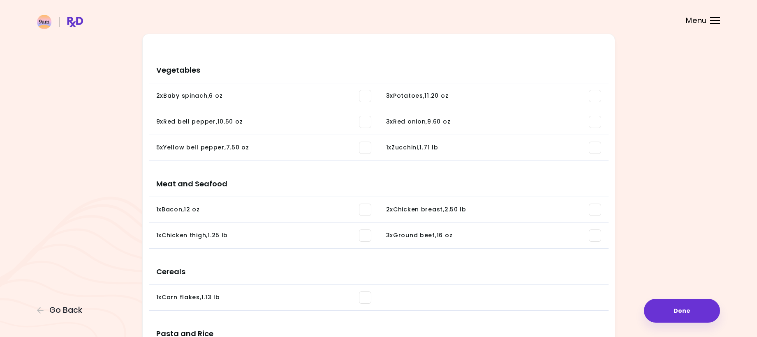
scroll to position [77, 0]
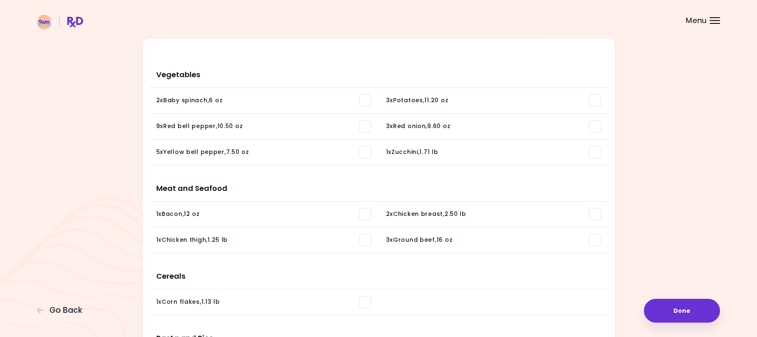
click at [410, 101] on div "3 x Potatoes , 11.20 oz" at bounding box center [417, 101] width 62 height 8
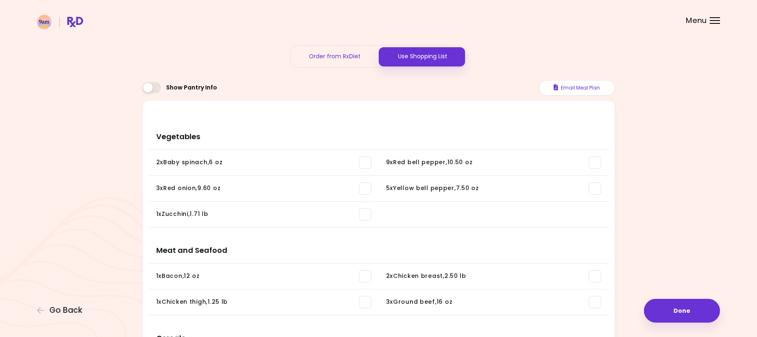
scroll to position [0, 0]
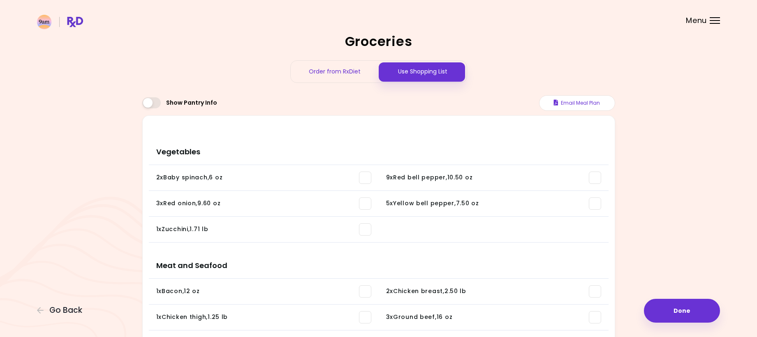
click at [148, 105] on span at bounding box center [151, 102] width 18 height 11
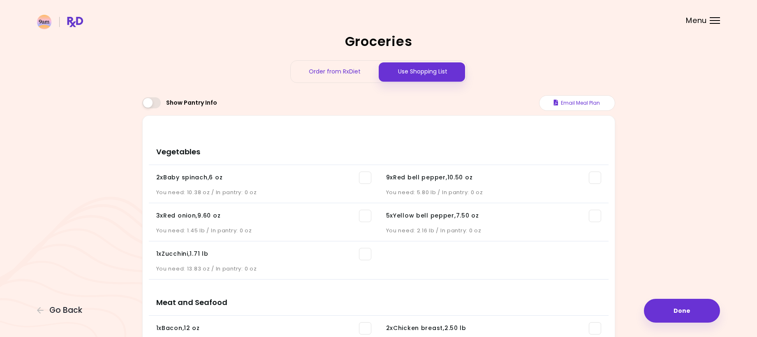
click at [151, 101] on span at bounding box center [151, 102] width 18 height 11
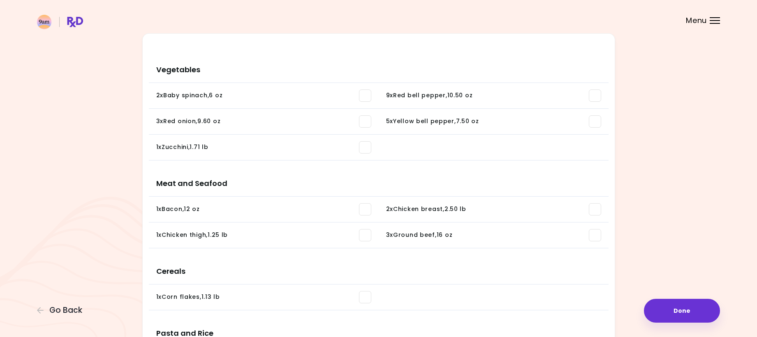
scroll to position [41, 0]
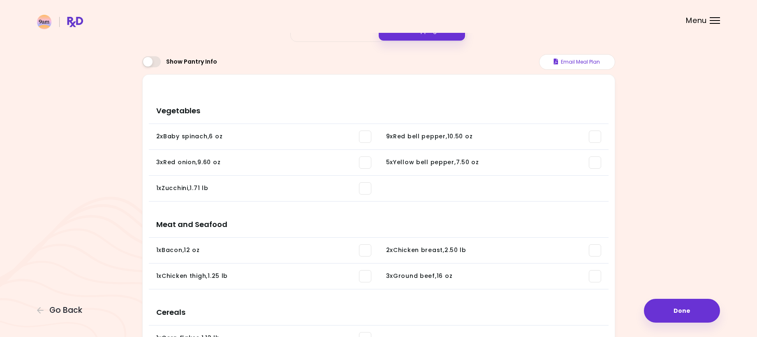
click at [147, 60] on span at bounding box center [151, 61] width 18 height 11
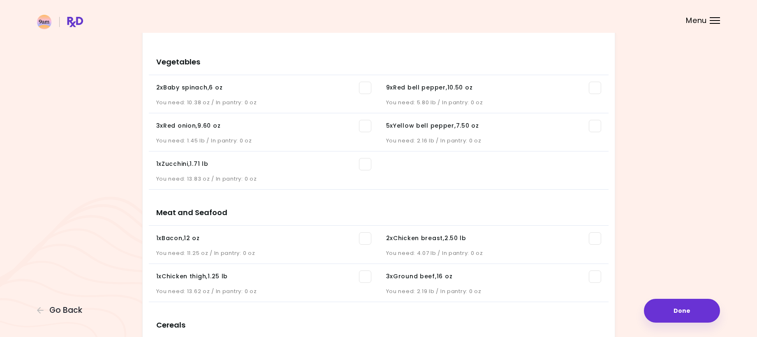
scroll to position [0, 0]
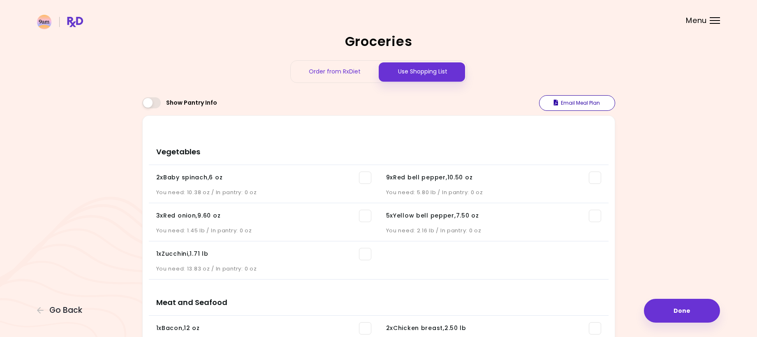
click at [557, 108] on button "Email Meal Plan" at bounding box center [577, 103] width 76 height 16
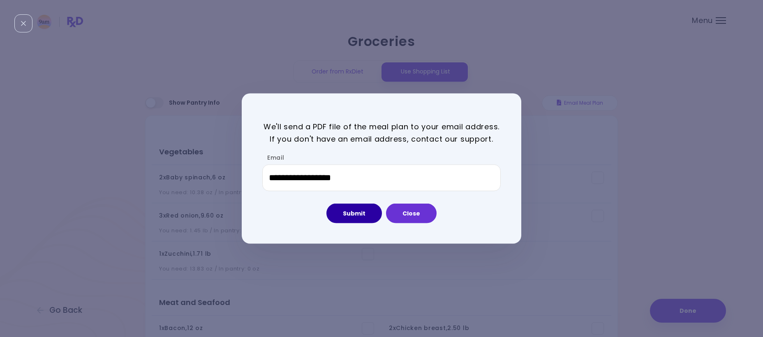
click at [358, 213] on button "Submit" at bounding box center [353, 214] width 55 height 20
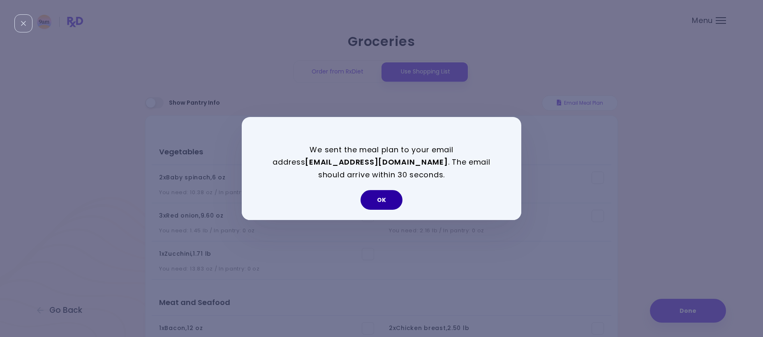
click at [392, 202] on button "OK" at bounding box center [381, 200] width 42 height 20
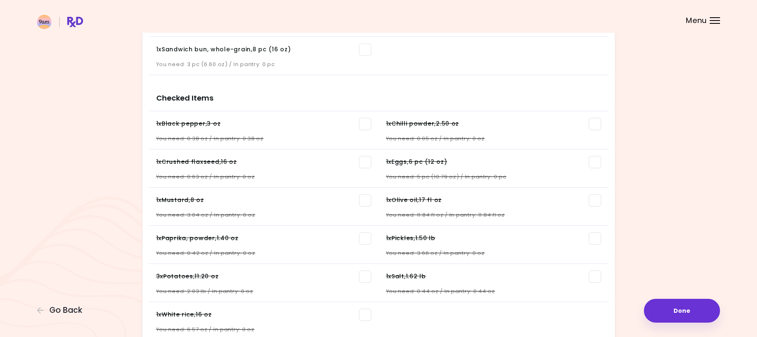
scroll to position [598, 0]
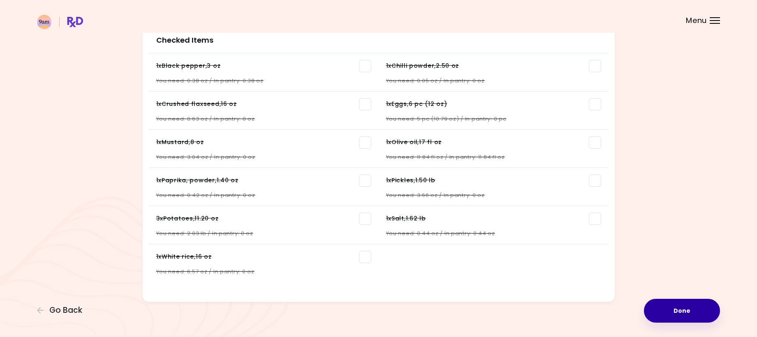
click at [666, 307] on button "Done" at bounding box center [682, 311] width 76 height 24
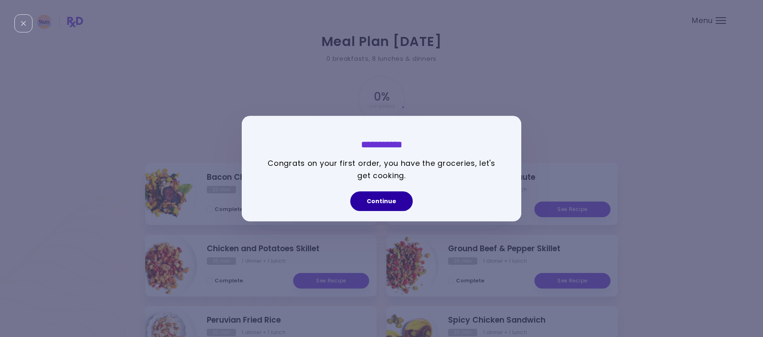
click at [400, 204] on button "Continue" at bounding box center [381, 201] width 62 height 20
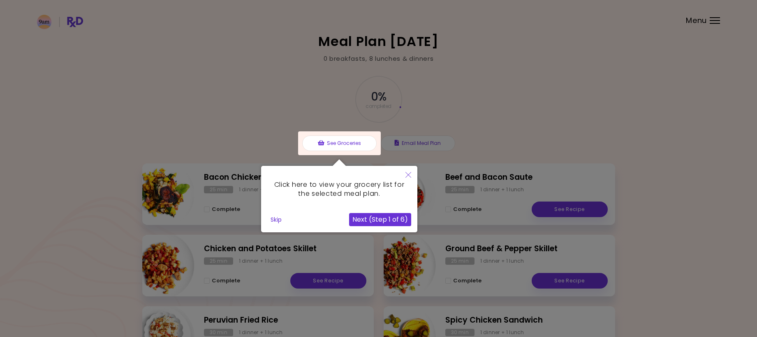
click at [364, 221] on button "Next (Step 1 of 6)" at bounding box center [380, 219] width 62 height 13
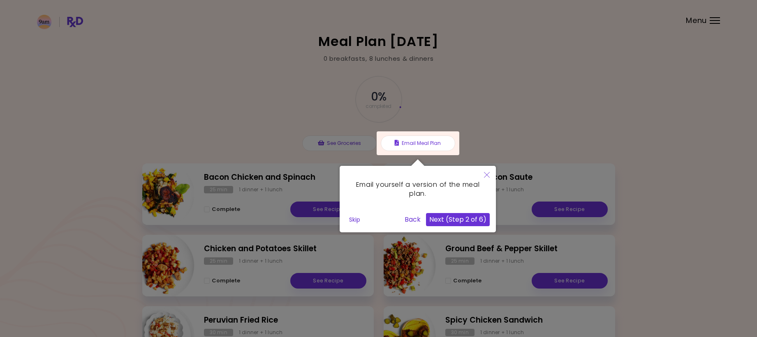
click at [446, 224] on button "Next (Step 2 of 6)" at bounding box center [458, 219] width 64 height 13
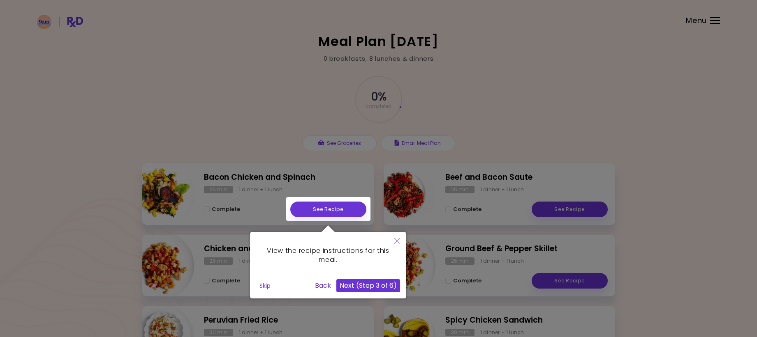
click at [371, 286] on button "Next (Step 3 of 6)" at bounding box center [368, 285] width 64 height 13
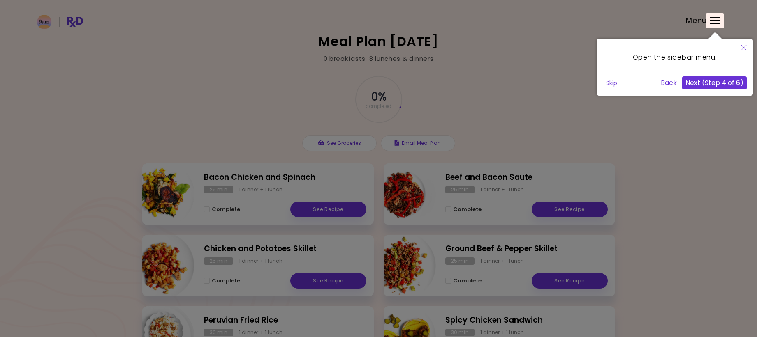
click at [719, 84] on button "Next (Step 4 of 6)" at bounding box center [714, 82] width 65 height 13
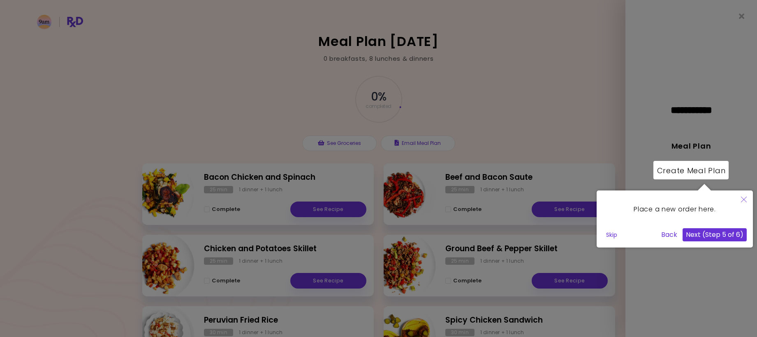
click at [715, 241] on button "Next (Step 5 of 6)" at bounding box center [714, 234] width 64 height 13
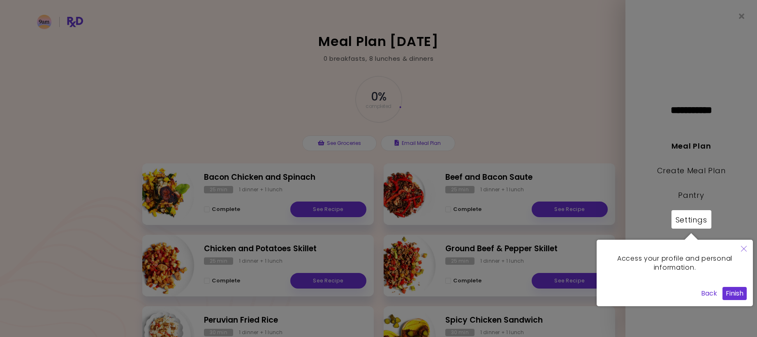
click at [734, 295] on button "Finish" at bounding box center [734, 293] width 24 height 13
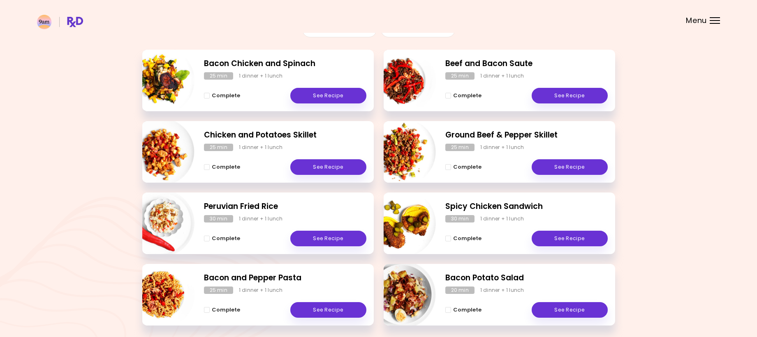
scroll to position [123, 0]
